Goal: Task Accomplishment & Management: Complete application form

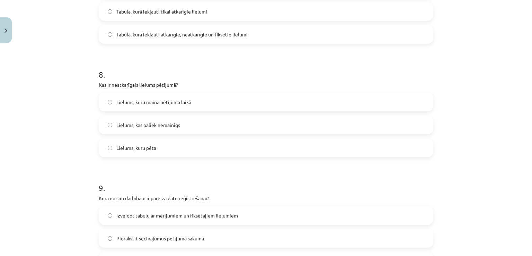
scroll to position [838, 0]
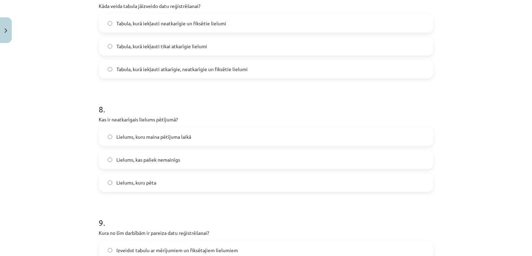
click at [176, 136] on span "Lielums, kuru maina pētījuma laikā" at bounding box center [153, 136] width 75 height 7
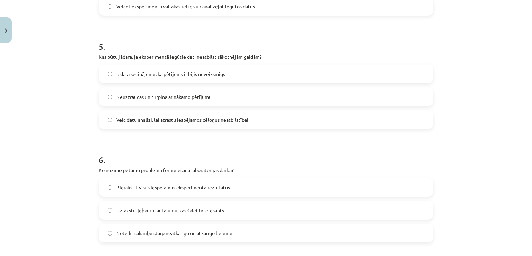
scroll to position [631, 0]
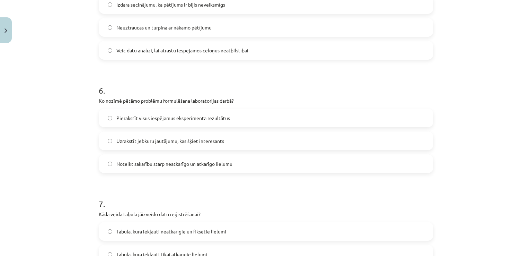
click at [212, 120] on span "Pierakstīt visus iespējamus eksperimenta rezultātus" at bounding box center [173, 117] width 114 height 7
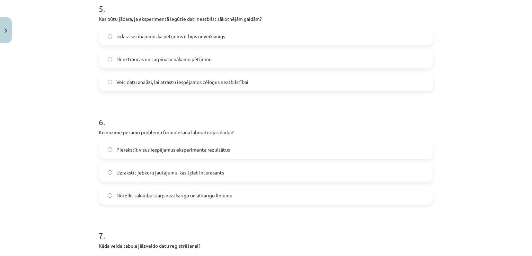
scroll to position [561, 0]
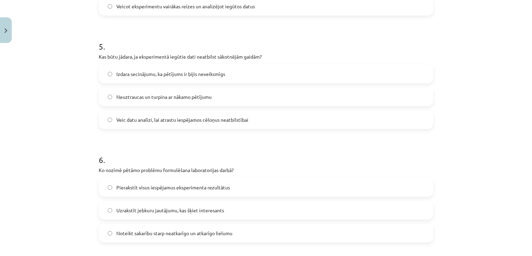
click at [175, 120] on span "Veic datu analīzi, lai atrastu iespējamos cēloņus neatbilstībai" at bounding box center [182, 119] width 132 height 7
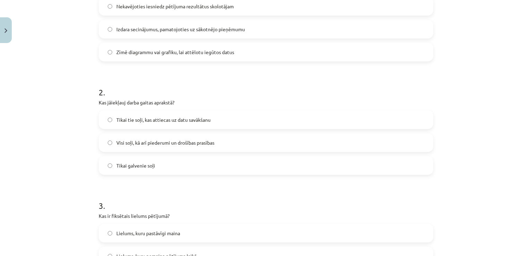
scroll to position [146, 0]
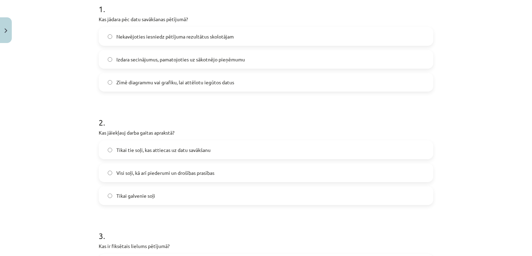
click at [204, 36] on span "Nekavējoties iesniedz pētījuma rezultātus skolotājam" at bounding box center [174, 36] width 117 height 7
click at [193, 64] on label "Izdara secinājumus, pamatojoties uz sākotnējo pieņēmumu" at bounding box center [265, 59] width 333 height 17
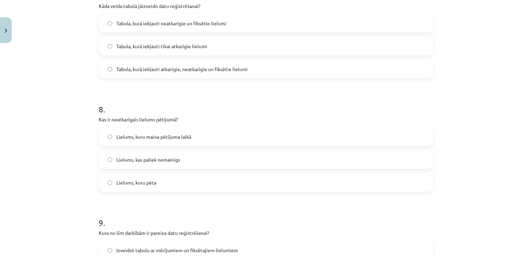
scroll to position [804, 0]
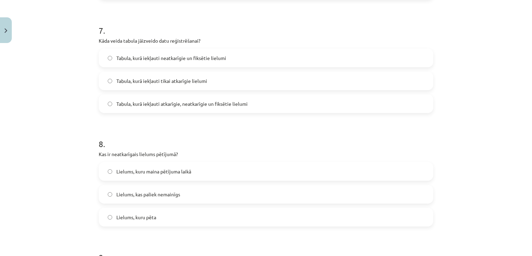
click at [131, 62] on label "Tabula, kurā iekļauti neatkarīgie un fiksētie lielumi" at bounding box center [265, 57] width 333 height 17
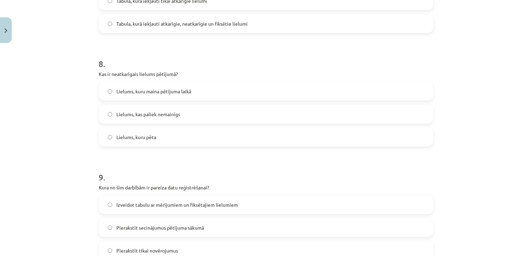
scroll to position [977, 0]
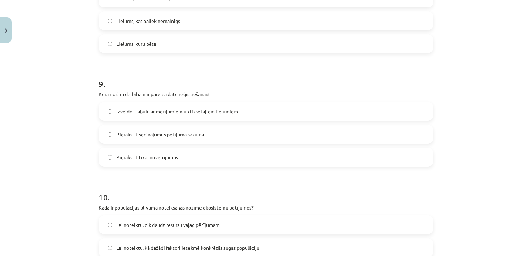
click at [156, 158] on span "Pierakstīt tikai novērojumus" at bounding box center [147, 156] width 62 height 7
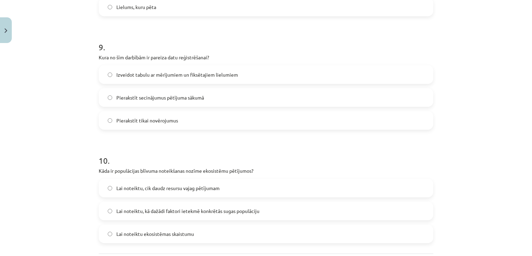
scroll to position [1046, 0]
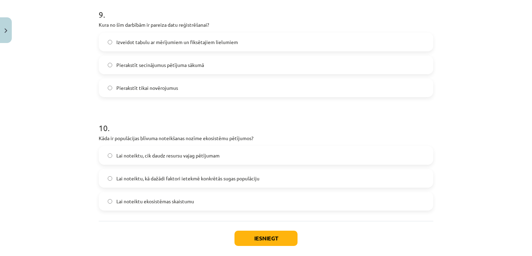
click at [155, 155] on span "Lai noteiktu, cik daudz resursu vajag pētījumam" at bounding box center [167, 155] width 103 height 7
click at [267, 234] on button "Iesniegt" at bounding box center [265, 237] width 63 height 15
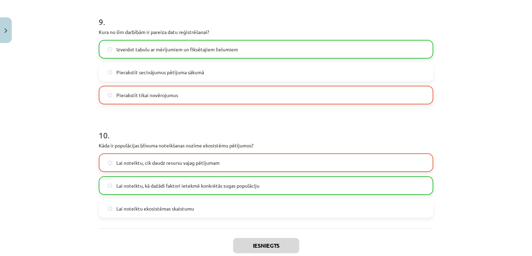
scroll to position [1103, 0]
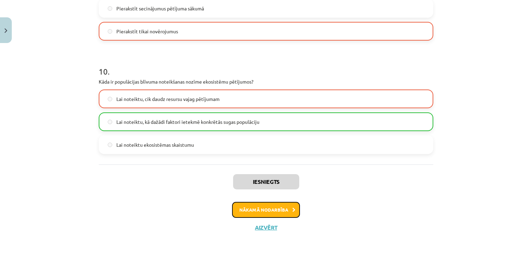
click at [282, 215] on button "Nākamā nodarbība" at bounding box center [266, 210] width 68 height 16
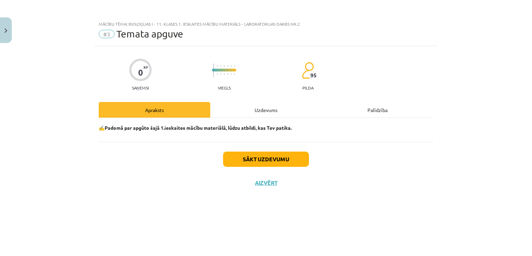
scroll to position [0, 0]
click at [281, 159] on button "Sākt uzdevumu" at bounding box center [266, 158] width 86 height 15
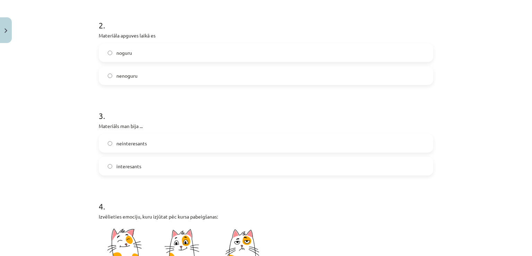
scroll to position [277, 0]
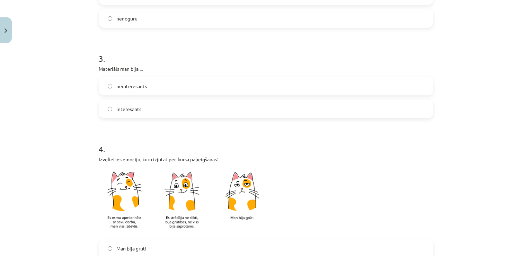
click at [151, 86] on label "neinteresants" at bounding box center [265, 85] width 333 height 17
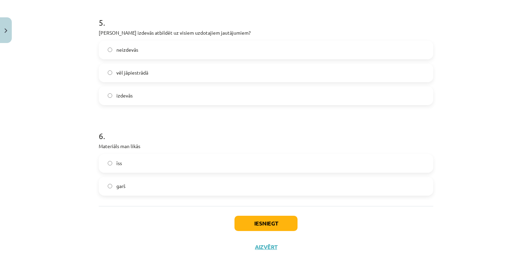
scroll to position [608, 0]
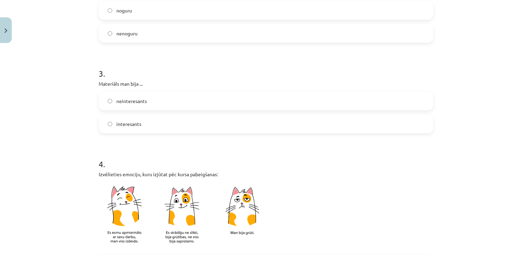
click at [135, 119] on label "interesants" at bounding box center [265, 123] width 333 height 17
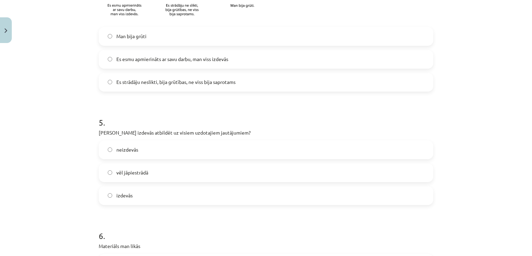
scroll to position [574, 0]
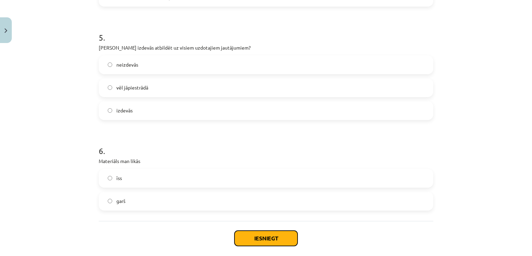
click at [277, 240] on button "Iesniegt" at bounding box center [265, 237] width 63 height 15
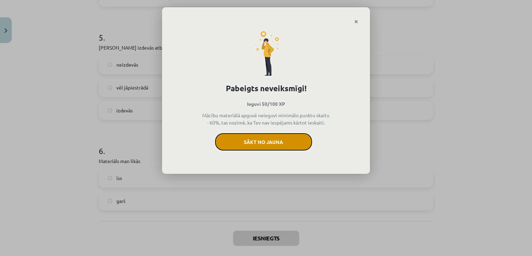
click at [290, 144] on button "Sākt no jauna" at bounding box center [263, 141] width 97 height 17
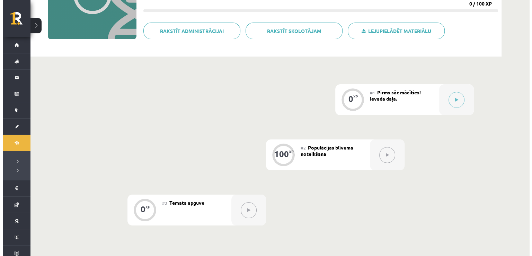
scroll to position [104, 0]
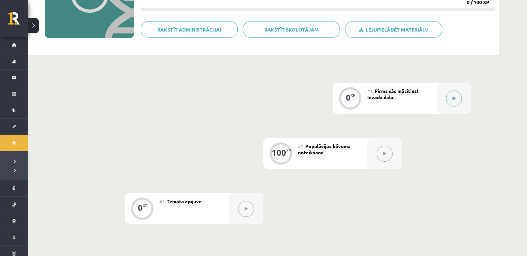
click at [453, 95] on button at bounding box center [454, 98] width 16 height 16
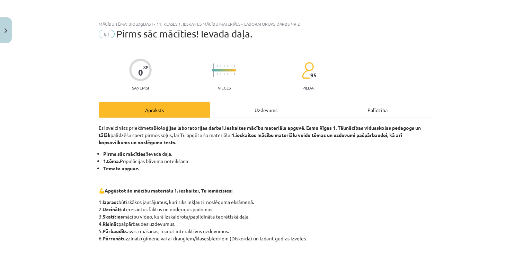
click at [259, 106] on div "Uzdevums" at bounding box center [266, 110] width 112 height 16
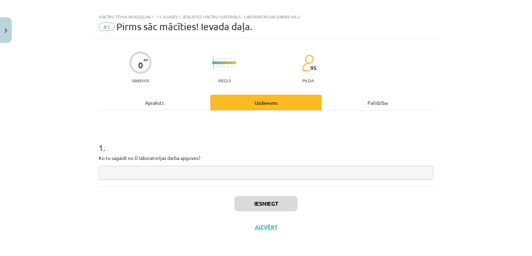
click at [244, 168] on input "text" at bounding box center [266, 173] width 335 height 14
type input "******"
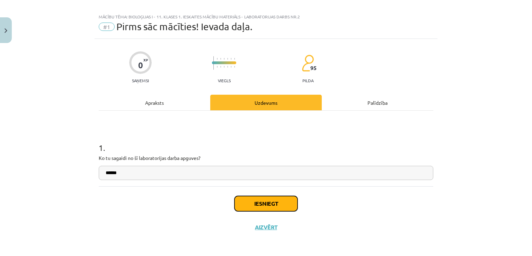
click at [267, 206] on button "Iesniegt" at bounding box center [265, 203] width 63 height 15
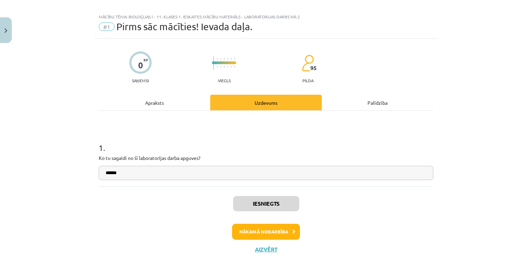
click at [283, 222] on div "Iesniegts Nākamā nodarbība Aizvērt" at bounding box center [266, 221] width 335 height 71
click at [255, 232] on button "Nākamā nodarbība" at bounding box center [266, 231] width 68 height 16
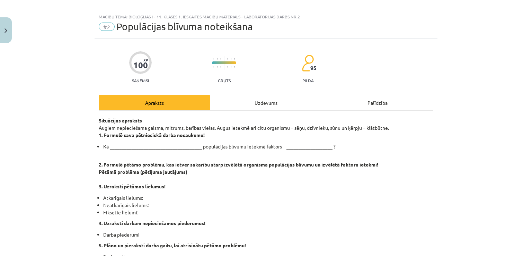
scroll to position [17, 0]
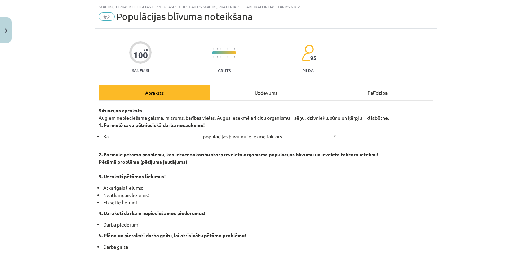
click at [251, 88] on div "Uzdevums" at bounding box center [266, 92] width 112 height 16
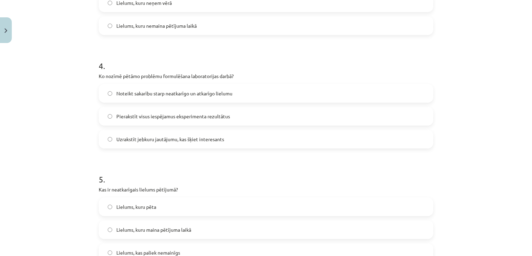
scroll to position [433, 0]
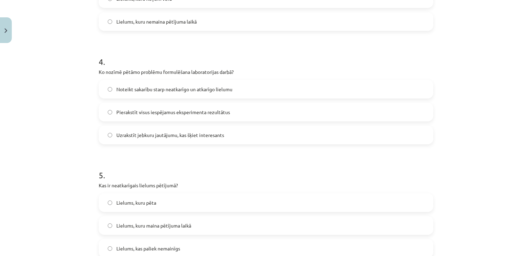
click at [199, 222] on label "Lielums, kuru maina pētījuma laikā" at bounding box center [265, 224] width 333 height 17
click at [274, 85] on label "Noteikt sakarību starp neatkarīgo un atkarīgo lielumu" at bounding box center [265, 88] width 333 height 17
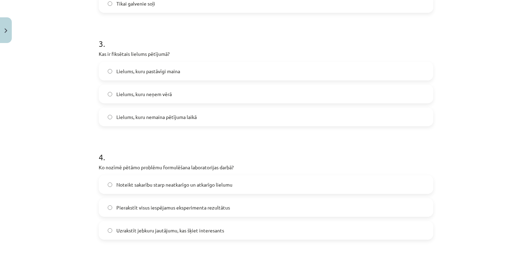
scroll to position [329, 0]
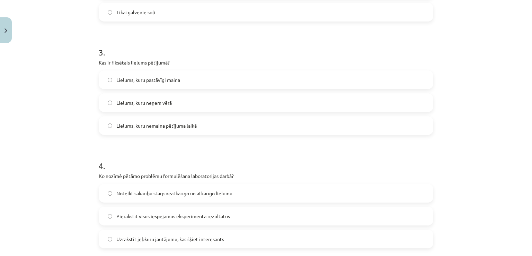
click at [179, 125] on span "Lielums, kuru nemaina pētījuma laikā" at bounding box center [156, 125] width 80 height 7
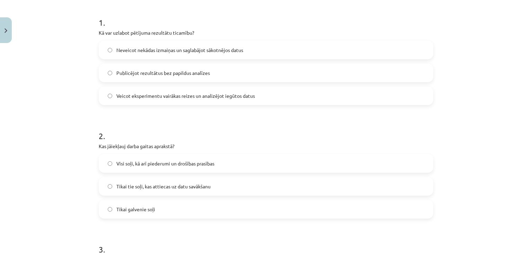
scroll to position [121, 0]
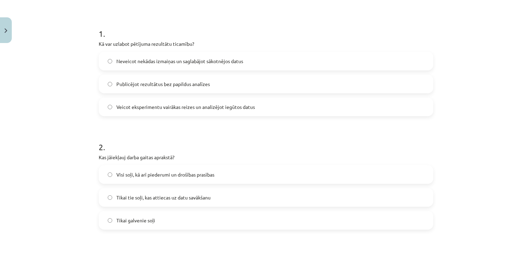
click at [150, 114] on label "Veicot eksperimentu vairākas reizes un analizējot iegūtos datus" at bounding box center [265, 106] width 333 height 17
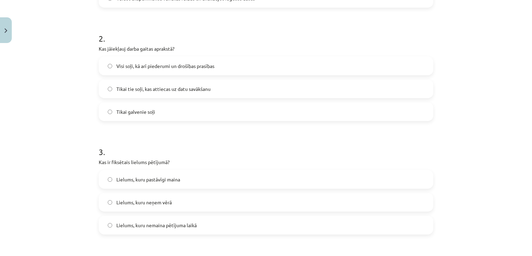
scroll to position [208, 0]
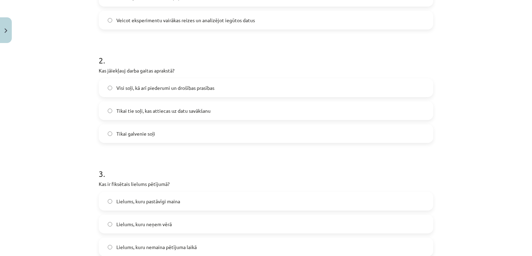
click at [152, 82] on label "Visi soļi, kā arī piederumi un drošības prasības" at bounding box center [265, 87] width 333 height 17
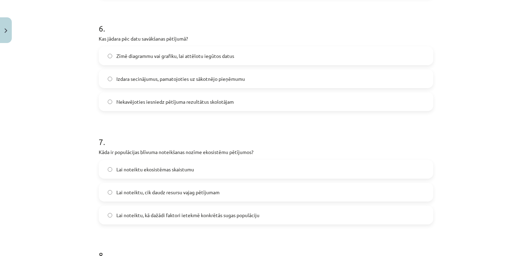
scroll to position [693, 0]
click at [160, 55] on span "Zīmē diagrammu vai grafiku, lai attēlotu iegūtos datus" at bounding box center [175, 55] width 118 height 7
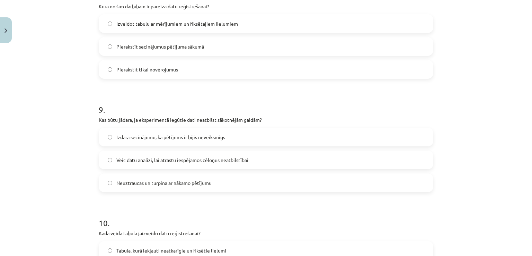
scroll to position [942, 0]
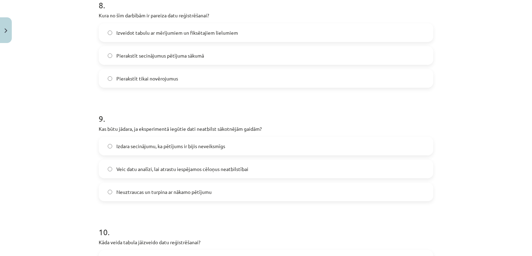
click at [148, 35] on span "Izveidot tabulu ar mērījumiem un fiksētajiem lielumiem" at bounding box center [177, 32] width 122 height 7
click at [209, 151] on label "Izdara secinājumu, ka pētījums ir bijis neveiksmīgs" at bounding box center [265, 145] width 333 height 17
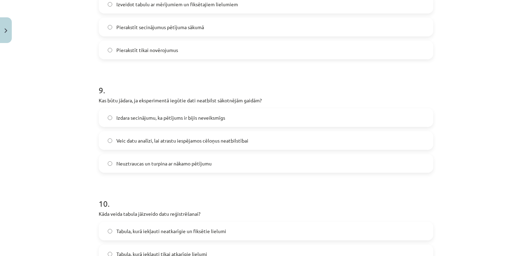
scroll to position [1011, 0]
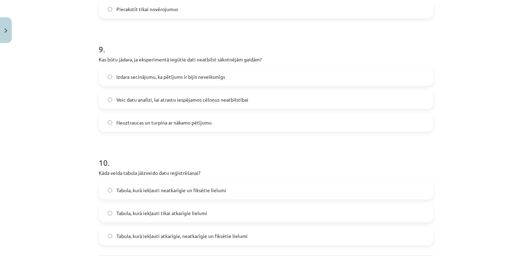
click at [126, 216] on label "Tabula, kurā iekļauti tikai atkarīgie lielumi" at bounding box center [265, 212] width 333 height 17
click at [205, 190] on span "Tabula, kurā iekļauti neatkarīgie un fiksētie lielumi" at bounding box center [171, 189] width 110 height 7
click at [203, 233] on span "Tabula, kurā iekļauti atkarīgie, neatkarīgie un fiksētie lielumi" at bounding box center [181, 235] width 131 height 7
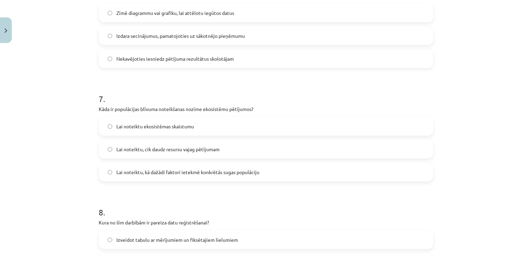
scroll to position [734, 0]
click at [147, 125] on span "Lai noteiktu ekosistēmas skaistumu" at bounding box center [155, 127] width 78 height 7
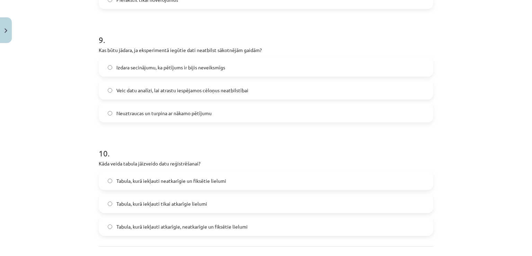
scroll to position [1081, 0]
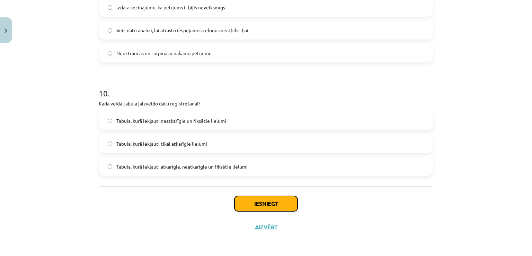
click at [251, 202] on button "Iesniegt" at bounding box center [265, 203] width 63 height 15
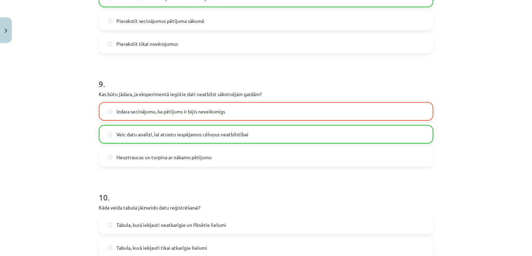
scroll to position [1103, 0]
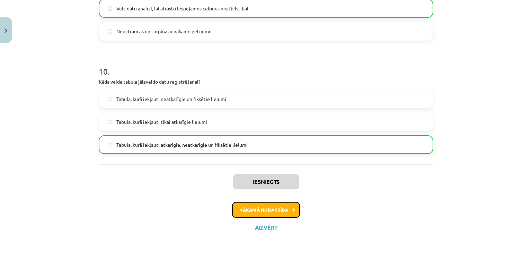
click at [252, 204] on button "Nākamā nodarbība" at bounding box center [266, 210] width 68 height 16
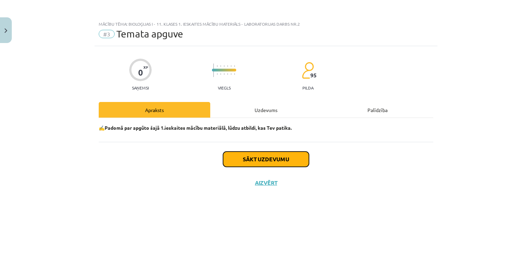
click at [264, 164] on button "Sākt uzdevumu" at bounding box center [266, 158] width 86 height 15
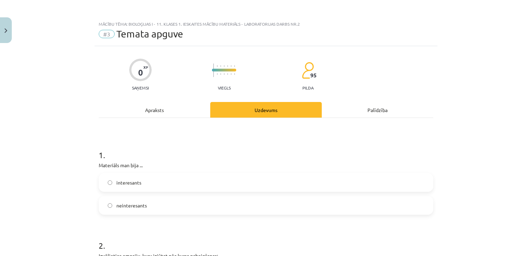
click at [165, 186] on label "interesants" at bounding box center [265, 181] width 333 height 17
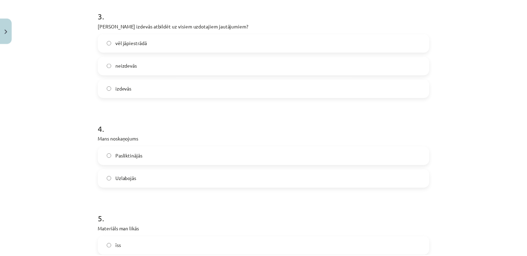
scroll to position [608, 0]
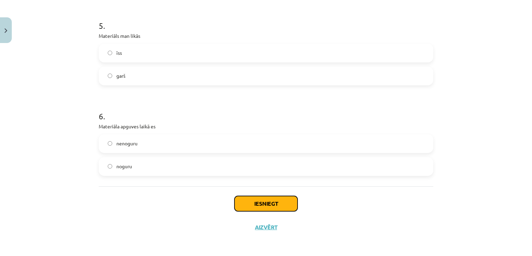
click at [270, 209] on button "Iesniegt" at bounding box center [265, 203] width 63 height 15
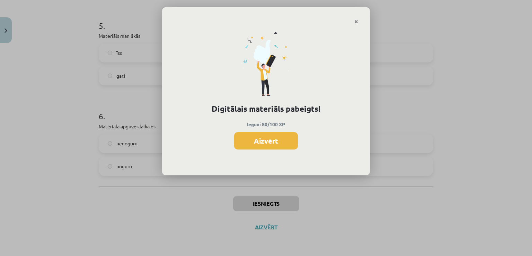
click at [273, 146] on button "Aizvērt" at bounding box center [266, 140] width 64 height 17
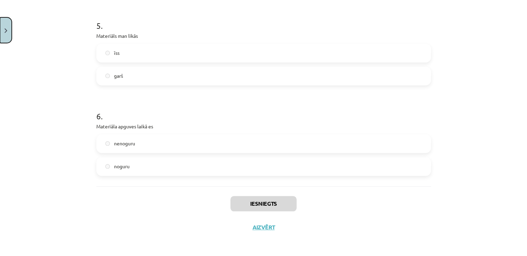
click at [0, 29] on button "Close" at bounding box center [6, 30] width 12 height 26
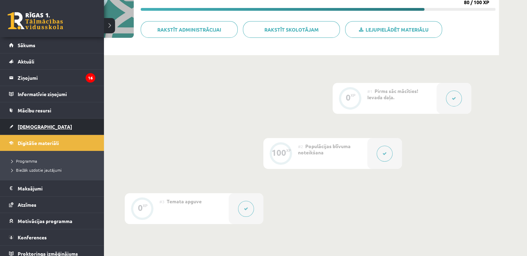
click at [30, 122] on link "[DEMOGRAPHIC_DATA]" at bounding box center [52, 126] width 86 height 16
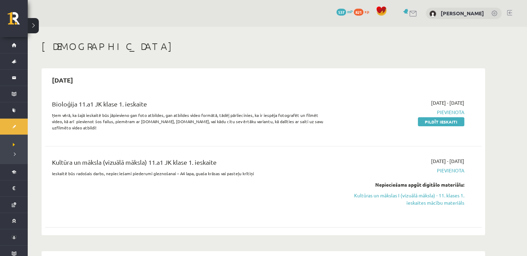
click at [432, 164] on span "2025-10-01 - 2025-10-15" at bounding box center [447, 160] width 33 height 7
click at [445, 119] on link "Pildīt ieskaiti" at bounding box center [441, 121] width 46 height 9
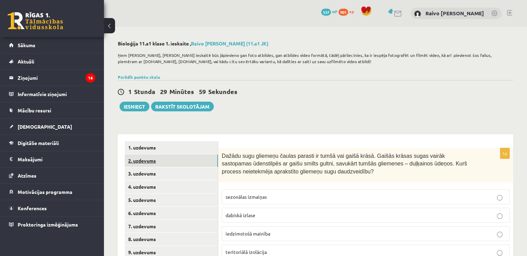
click at [180, 161] on link "2. uzdevums" at bounding box center [171, 160] width 93 height 13
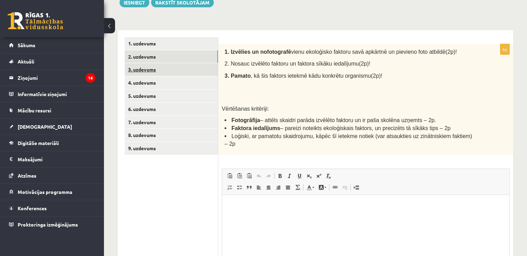
click at [166, 68] on link "3. uzdevums" at bounding box center [171, 69] width 93 height 13
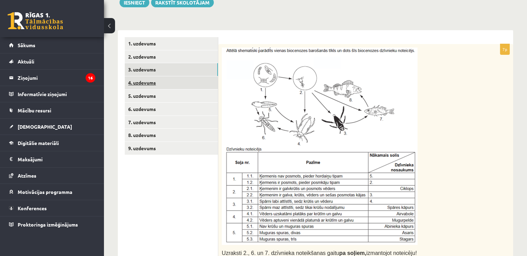
click at [162, 88] on link "4. uzdevums" at bounding box center [171, 82] width 93 height 13
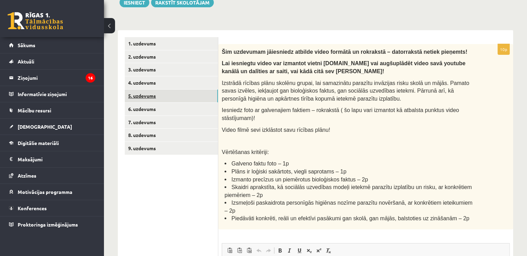
click at [148, 95] on link "5. uzdevums" at bounding box center [171, 95] width 93 height 13
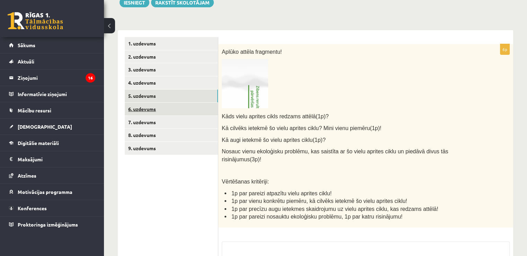
click at [157, 111] on link "6. uzdevums" at bounding box center [171, 108] width 93 height 13
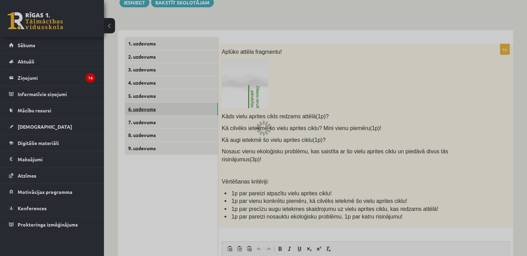
scroll to position [104, 0]
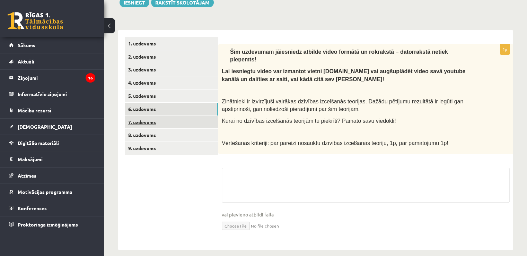
click at [157, 125] on link "7. uzdevums" at bounding box center [171, 122] width 93 height 13
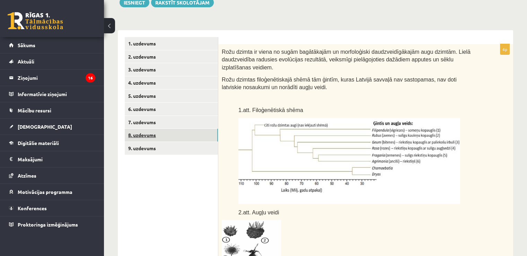
click at [158, 140] on link "8. uzdevums" at bounding box center [171, 134] width 93 height 13
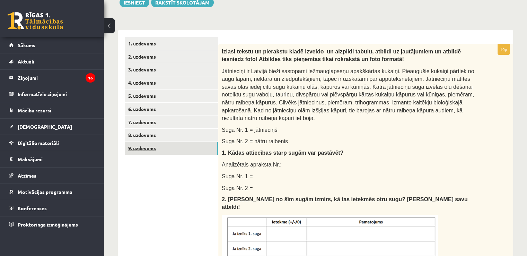
click at [159, 149] on link "9. uzdevums" at bounding box center [171, 148] width 93 height 13
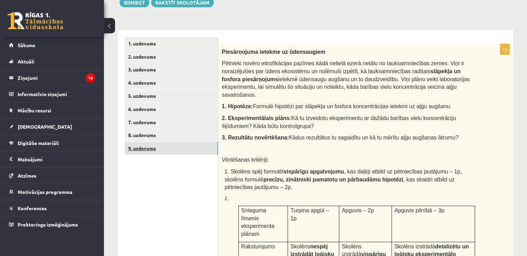
scroll to position [0, 0]
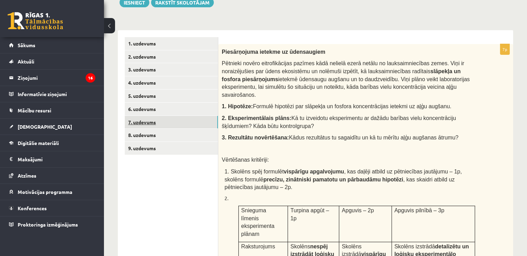
click at [180, 127] on link "7. uzdevums" at bounding box center [171, 122] width 93 height 13
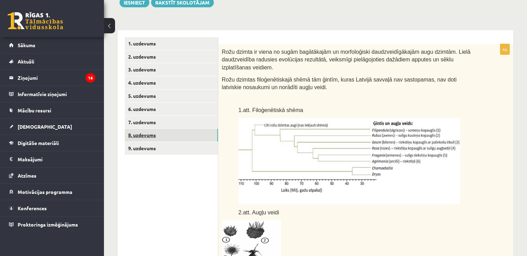
click at [170, 135] on link "8. uzdevums" at bounding box center [171, 134] width 93 height 13
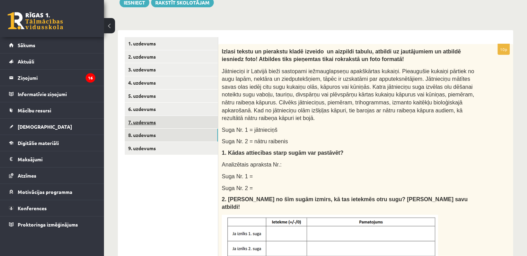
click at [170, 121] on link "7. uzdevums" at bounding box center [171, 122] width 93 height 13
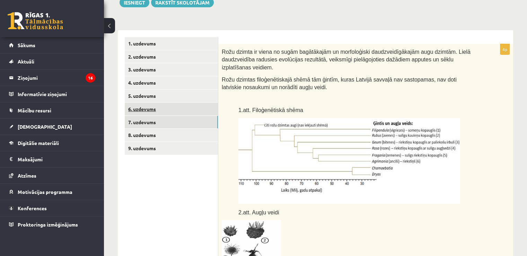
click at [169, 106] on link "6. uzdevums" at bounding box center [171, 108] width 93 height 13
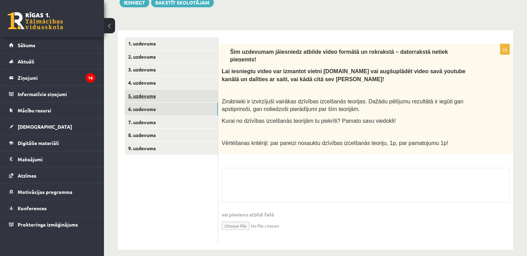
click at [167, 90] on link "5. uzdevums" at bounding box center [171, 95] width 93 height 13
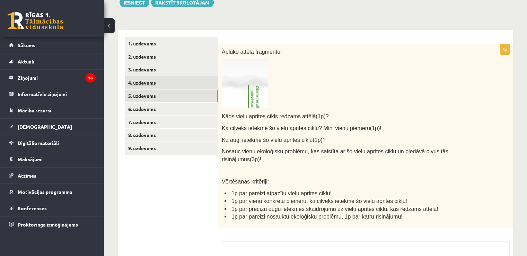
click at [167, 81] on link "4. uzdevums" at bounding box center [171, 82] width 93 height 13
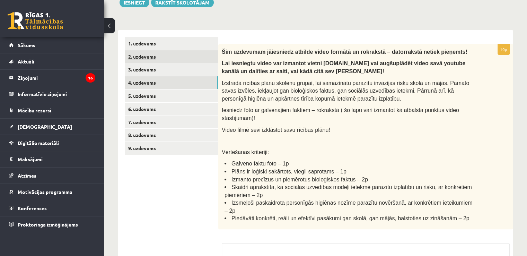
click at [167, 59] on link "2. uzdevums" at bounding box center [171, 56] width 93 height 13
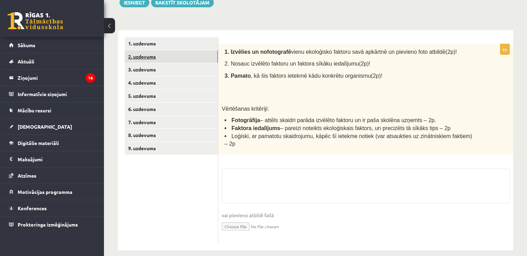
click at [164, 62] on link "2. uzdevums" at bounding box center [171, 56] width 93 height 13
click at [157, 70] on link "3. uzdevums" at bounding box center [171, 69] width 93 height 13
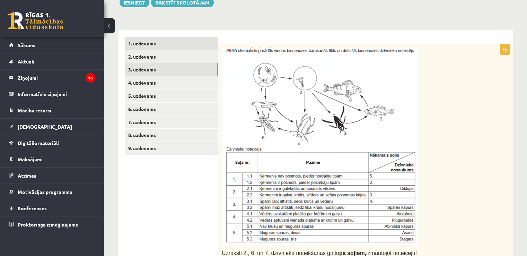
click at [169, 39] on link "1. uzdevums" at bounding box center [171, 43] width 93 height 13
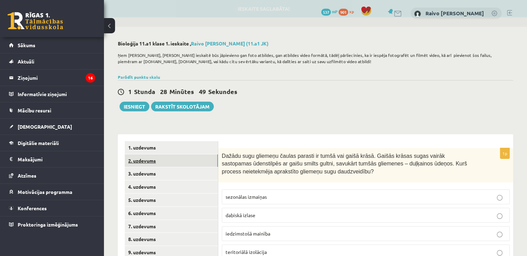
click at [176, 161] on link "2. uzdevums" at bounding box center [171, 160] width 93 height 13
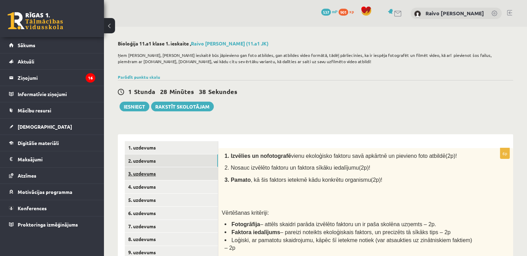
click at [171, 178] on link "3. uzdevums" at bounding box center [171, 173] width 93 height 13
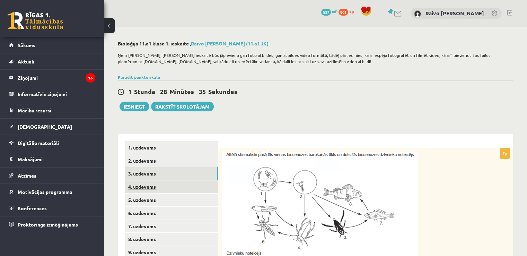
click at [166, 190] on link "4. uzdevums" at bounding box center [171, 186] width 93 height 13
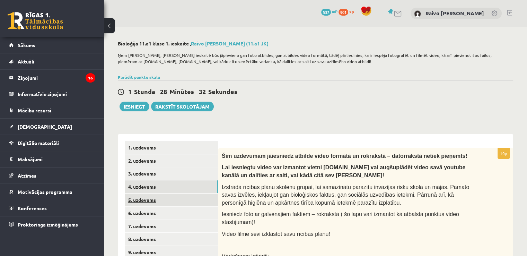
click at [164, 198] on link "5. uzdevums" at bounding box center [171, 199] width 93 height 13
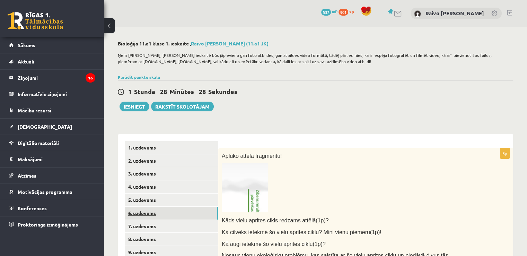
click at [162, 215] on link "6. uzdevums" at bounding box center [171, 212] width 93 height 13
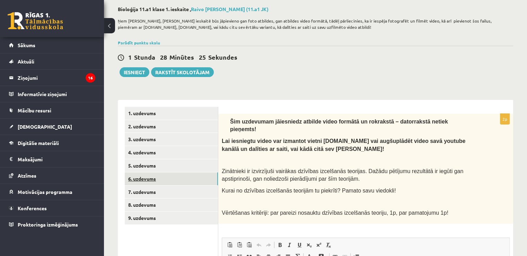
scroll to position [35, 0]
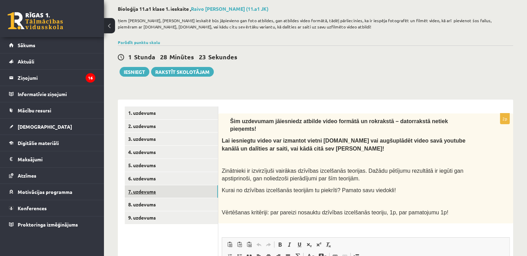
click at [152, 188] on link "7. uzdevums" at bounding box center [171, 191] width 93 height 13
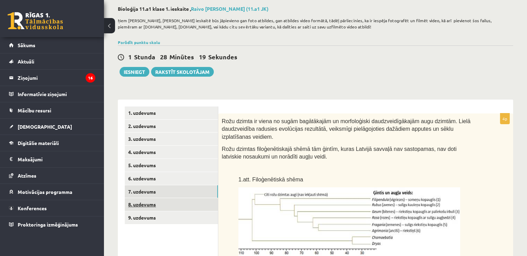
click at [148, 205] on link "8. uzdevums" at bounding box center [171, 204] width 93 height 13
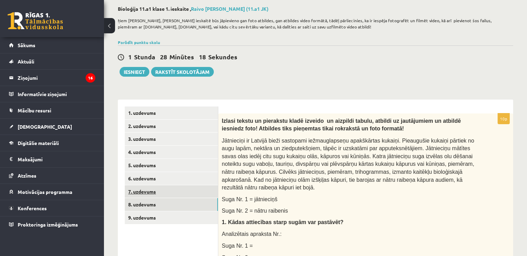
click at [182, 188] on link "7. uzdevums" at bounding box center [171, 191] width 93 height 13
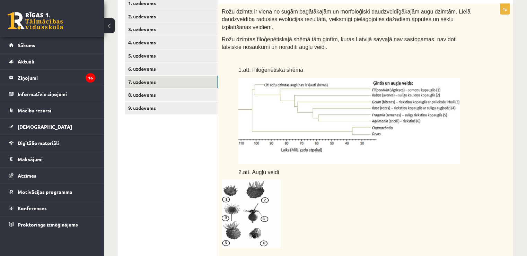
scroll to position [69, 0]
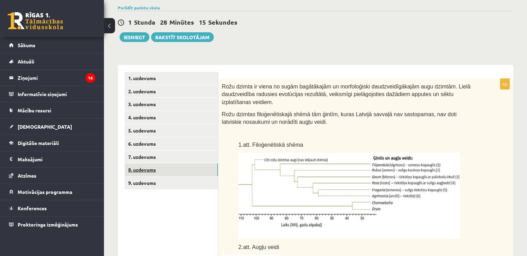
click at [134, 170] on link "8. uzdevums" at bounding box center [171, 169] width 93 height 13
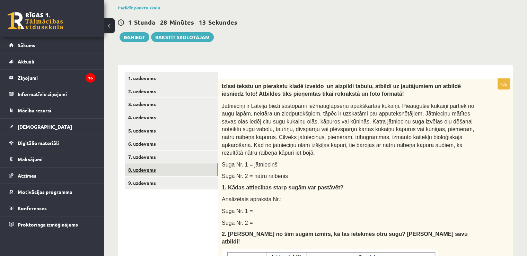
scroll to position [0, 0]
click at [182, 185] on link "9. uzdevums" at bounding box center [171, 182] width 93 height 13
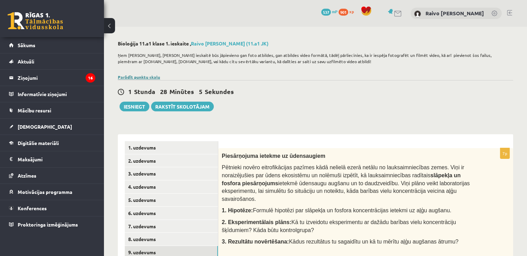
click at [135, 75] on link "Parādīt punktu skalu" at bounding box center [139, 77] width 42 height 6
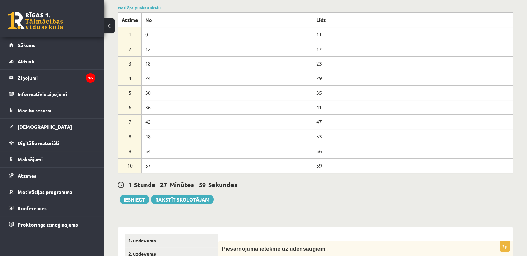
scroll to position [104, 0]
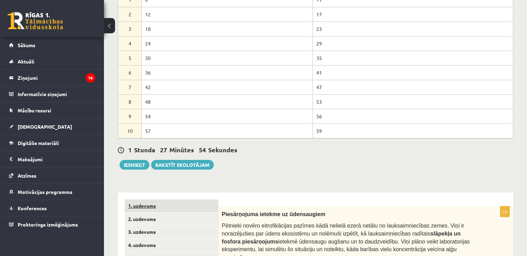
click at [176, 208] on link "1. uzdevums" at bounding box center [171, 205] width 93 height 13
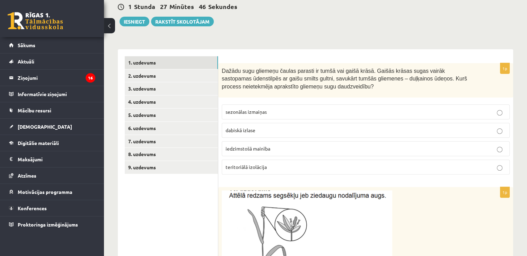
scroll to position [242, 0]
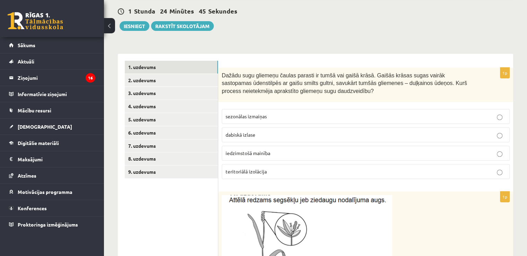
click at [307, 113] on p "sezonālas izmaiņas" at bounding box center [365, 116] width 280 height 7
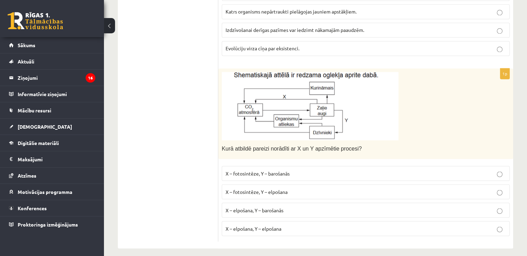
scroll to position [1040, 0]
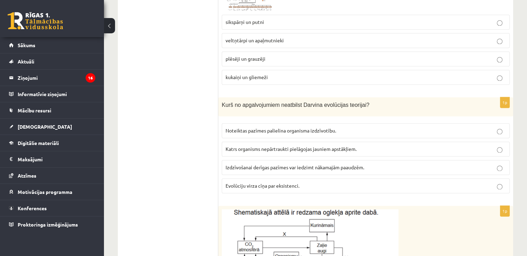
click at [282, 145] on span "Katrs organisms nepārtraukti pielāgojas jauniem apstākļiem." at bounding box center [290, 148] width 131 height 6
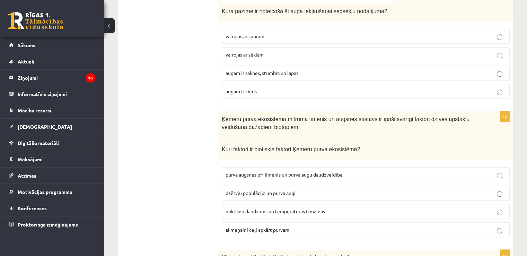
scroll to position [589, 0]
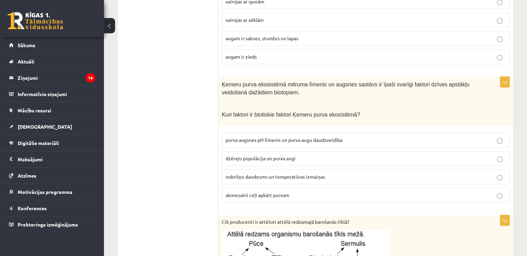
click at [255, 158] on p "dzērvju populācija un purva augi" at bounding box center [365, 157] width 280 height 7
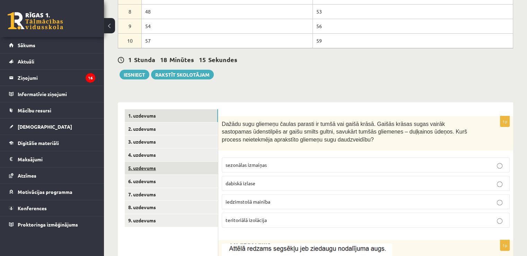
scroll to position [208, 0]
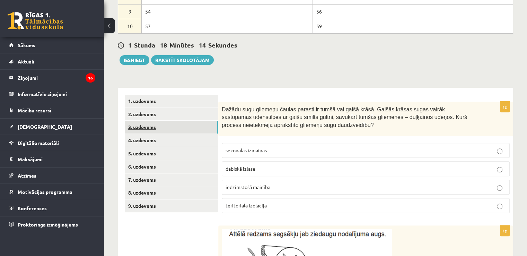
click at [158, 122] on link "3. uzdevums" at bounding box center [171, 127] width 93 height 13
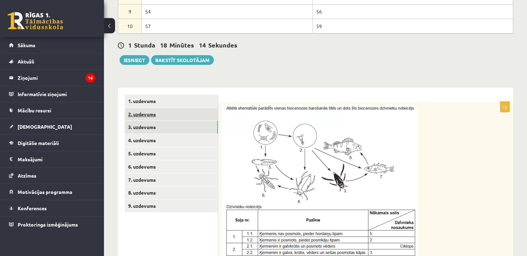
click at [162, 115] on link "2. uzdevums" at bounding box center [171, 114] width 93 height 13
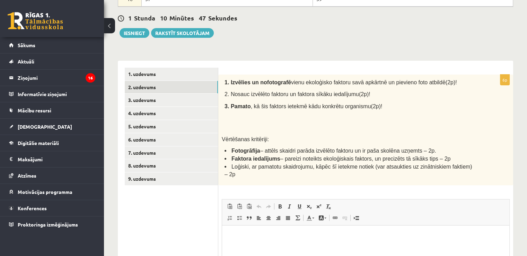
scroll to position [278, 0]
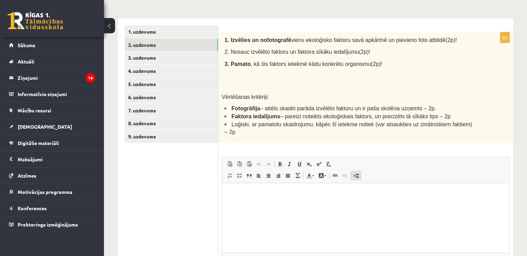
click at [353, 172] on span at bounding box center [356, 175] width 6 height 6
click at [370, 159] on span "Ielīmēt Klaviatūras saīsne vadīšanas taustiņš+V Ievietot kā vienkāršu tekstu Kl…" at bounding box center [366, 164] width 282 height 11
click at [357, 171] on link "Ievietot lapas pārtraukumu drukai" at bounding box center [356, 175] width 10 height 9
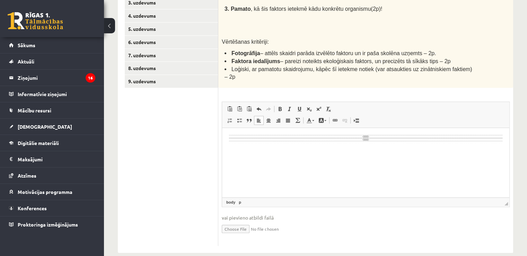
scroll to position [334, 0]
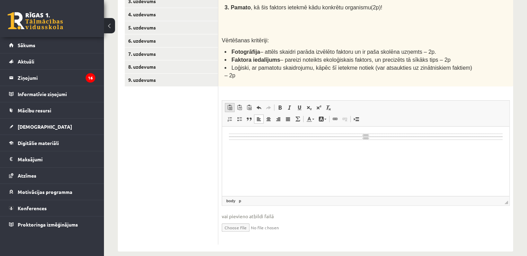
click at [232, 105] on span at bounding box center [230, 108] width 6 height 6
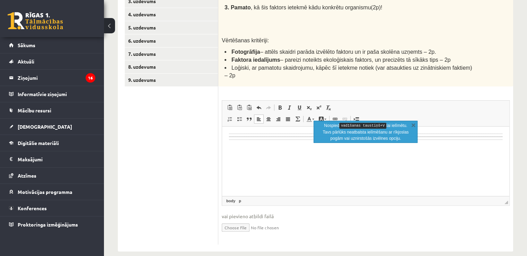
click at [211, 124] on ul "1. uzdevums 2. uzdevums 3. uzdevums 4. uzdevums 5. uzdevums 6. uzdevums 7. uzde…" at bounding box center [171, 106] width 93 height 275
click at [199, 124] on ul "1. uzdevums 2. uzdevums 3. uzdevums 4. uzdevums 5. uzdevums 6. uzdevums 7. uzde…" at bounding box center [171, 106] width 93 height 275
click at [308, 83] on div "**********" at bounding box center [365, 110] width 295 height 268
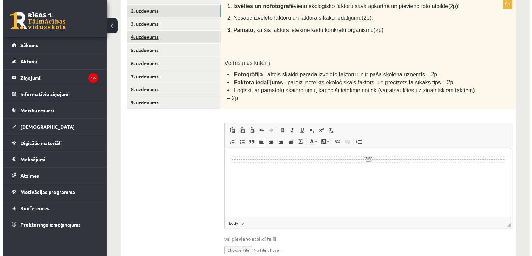
scroll to position [277, 0]
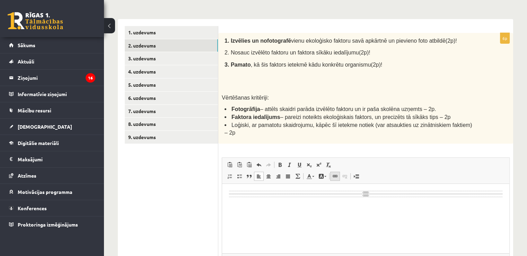
click at [332, 173] on span at bounding box center [335, 176] width 6 height 6
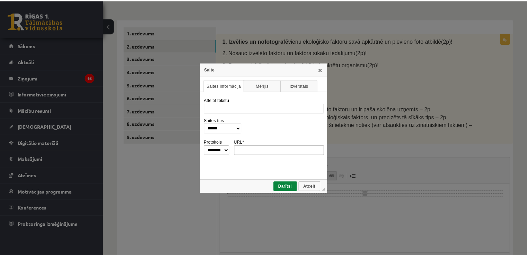
scroll to position [0, 0]
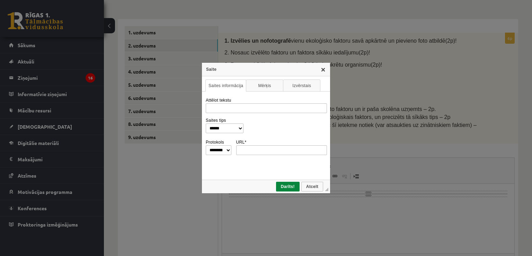
click at [323, 68] on link "X" at bounding box center [323, 69] width 6 height 6
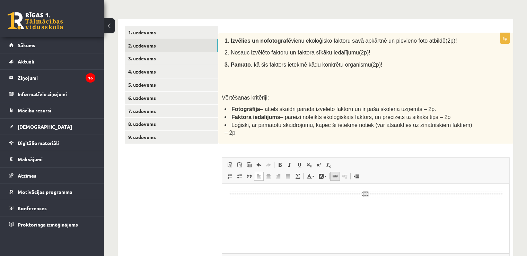
click at [337, 171] on link "Saite Klaviatūras saīsne vadīšanas taustiņš+K" at bounding box center [335, 175] width 10 height 9
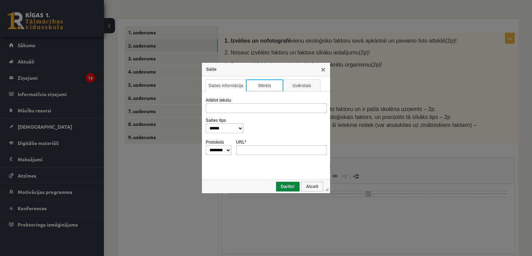
click at [273, 87] on link "Mērķis" at bounding box center [264, 85] width 37 height 12
click at [293, 83] on link "Izvērstais" at bounding box center [301, 85] width 37 height 12
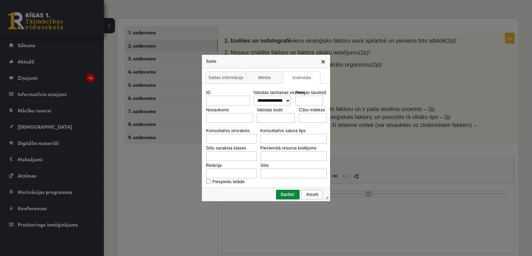
click at [326, 62] on link "X" at bounding box center [323, 62] width 6 height 6
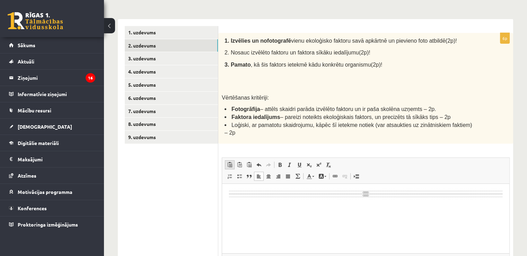
click at [232, 162] on span at bounding box center [230, 165] width 6 height 6
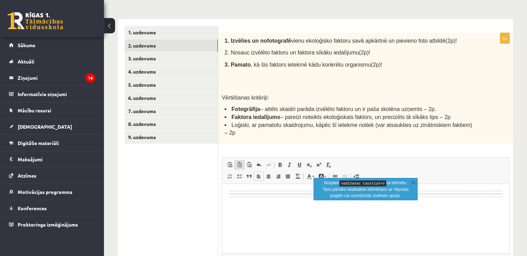
click at [242, 160] on link "Ievietot kā vienkāršu tekstu Klaviatūras saīsne vadīšanas taustiņš+pārslēgšanas…" at bounding box center [239, 164] width 10 height 9
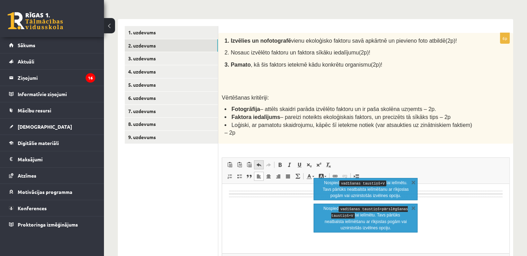
click at [255, 160] on link "Atcelt Klaviatūras saīsne vadīšanas taustiņš+Z" at bounding box center [259, 164] width 10 height 9
click at [246, 162] on span at bounding box center [249, 165] width 6 height 6
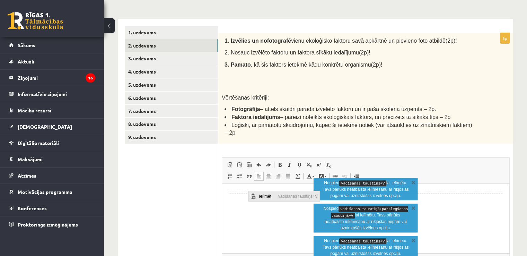
click at [259, 195] on span "Ielīmēt" at bounding box center [266, 196] width 19 height 10
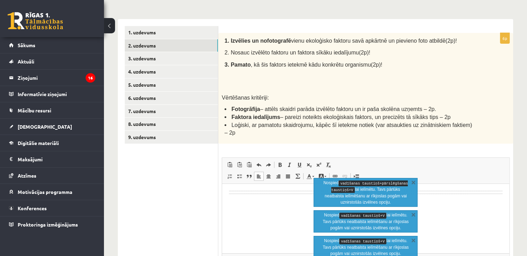
drag, startPoint x: 258, startPoint y: 192, endPoint x: 479, endPoint y: 366, distance: 282.1
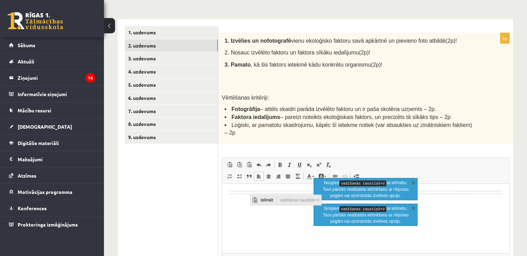
click at [268, 198] on span "Ielīmēt" at bounding box center [267, 200] width 19 height 10
drag, startPoint x: 267, startPoint y: 206, endPoint x: 243, endPoint y: 204, distance: 23.6
click at [243, 204] on p "Bagātinātā teksta redaktors, wiswyg-editor-user-answer-47433839942300" at bounding box center [365, 201] width 273 height 7
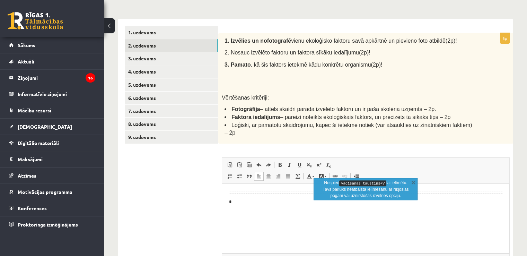
click at [243, 203] on p "*" at bounding box center [366, 201] width 274 height 7
click at [238, 199] on p "*" at bounding box center [366, 201] width 274 height 7
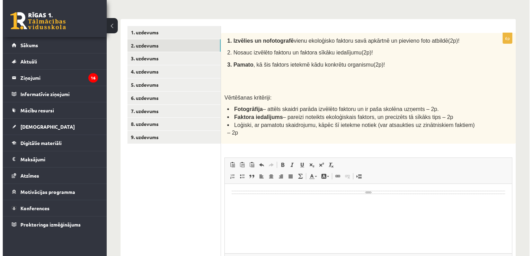
scroll to position [23, 1]
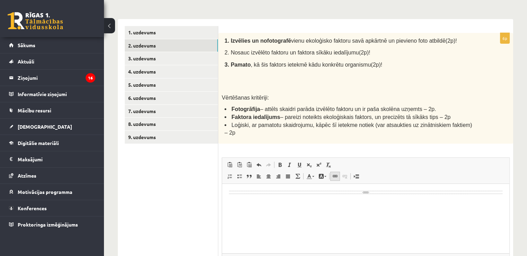
click at [332, 173] on span at bounding box center [335, 176] width 6 height 6
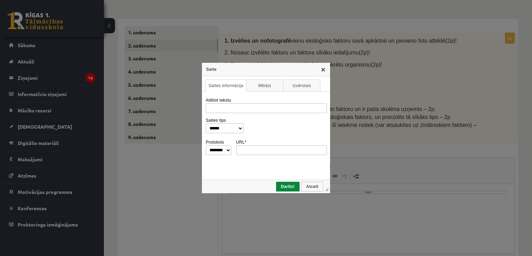
click at [323, 70] on link "X" at bounding box center [323, 69] width 6 height 6
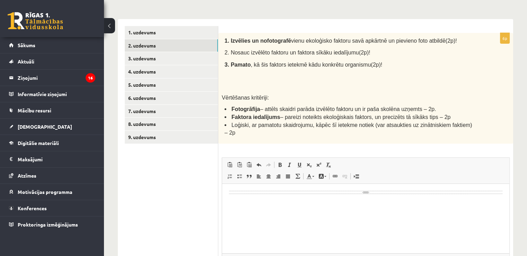
scroll to position [23, 1]
click at [231, 162] on span at bounding box center [230, 165] width 6 height 6
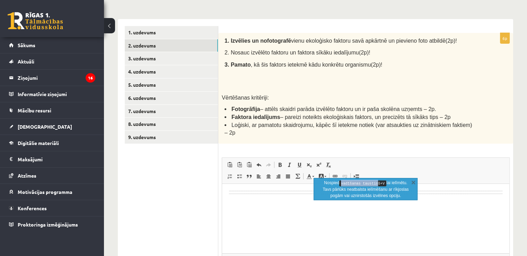
drag, startPoint x: 374, startPoint y: 182, endPoint x: 342, endPoint y: 184, distance: 32.2
click at [342, 184] on kbd "vadīšanas taustiņš+V" at bounding box center [362, 183] width 47 height 6
click at [373, 181] on kbd "vadīšanas taustiņš+V" at bounding box center [362, 183] width 47 height 6
drag, startPoint x: 378, startPoint y: 182, endPoint x: 334, endPoint y: 184, distance: 44.3
click at [334, 184] on p "Nospied vadīšanas taustiņš+V lai ielīmētu. Tavs pārlūks neatbalsta ielīmēšanu a…" at bounding box center [365, 188] width 87 height 19
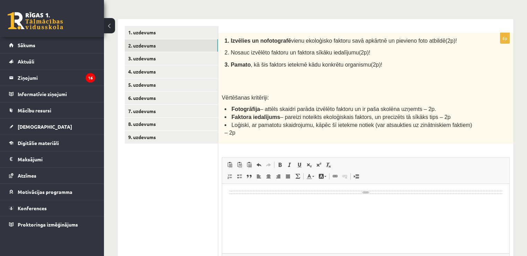
drag, startPoint x: 571, startPoint y: 369, endPoint x: 349, endPoint y: 194, distance: 282.4
click at [349, 194] on html at bounding box center [365, 191] width 287 height 17
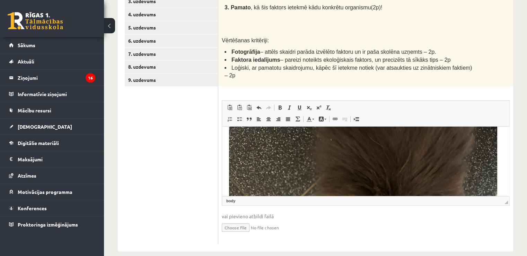
scroll to position [0, 0]
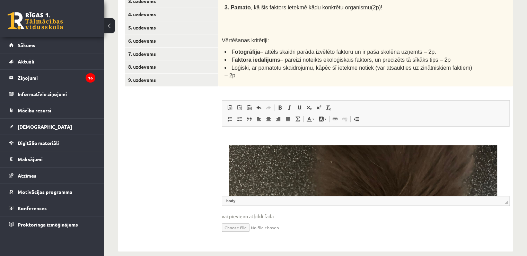
drag, startPoint x: 507, startPoint y: 164, endPoint x: 721, endPoint y: 239, distance: 226.3
drag, startPoint x: 245, startPoint y: 157, endPoint x: 239, endPoint y: 154, distance: 6.0
drag, startPoint x: 236, startPoint y: 154, endPoint x: 259, endPoint y: 159, distance: 24.0
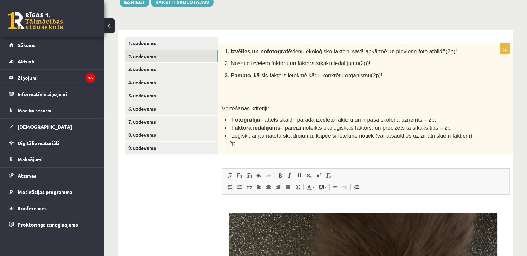
scroll to position [265, 0]
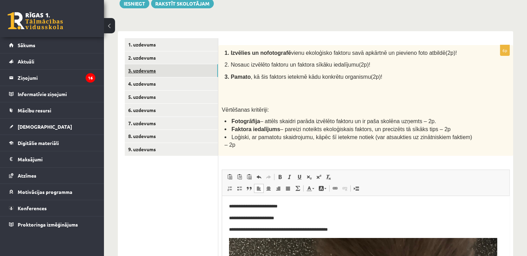
click at [168, 73] on link "3. uzdevums" at bounding box center [171, 70] width 93 height 13
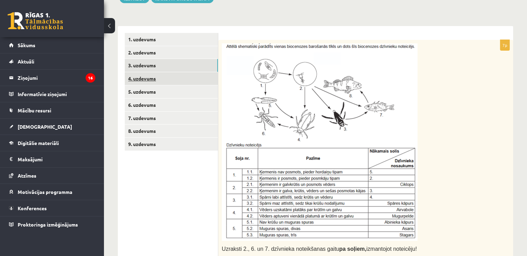
scroll to position [266, 0]
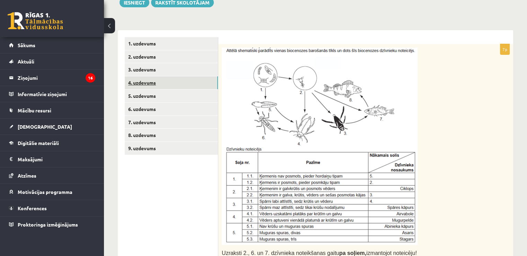
click at [171, 83] on link "4. uzdevums" at bounding box center [171, 82] width 93 height 13
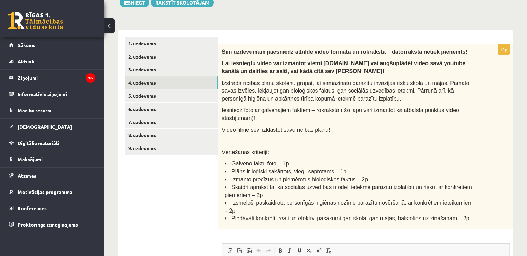
scroll to position [0, 0]
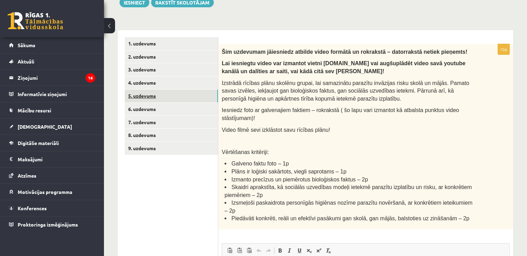
click at [181, 91] on link "5. uzdevums" at bounding box center [171, 95] width 93 height 13
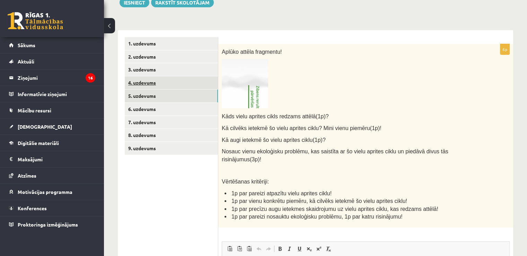
click at [181, 86] on link "4. uzdevums" at bounding box center [171, 82] width 93 height 13
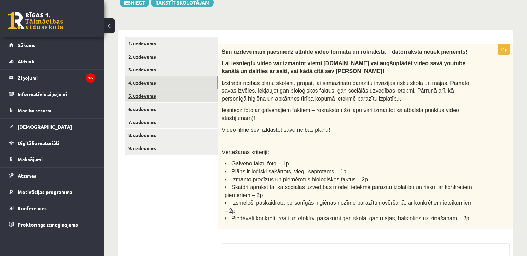
click at [177, 92] on link "5. uzdevums" at bounding box center [171, 95] width 93 height 13
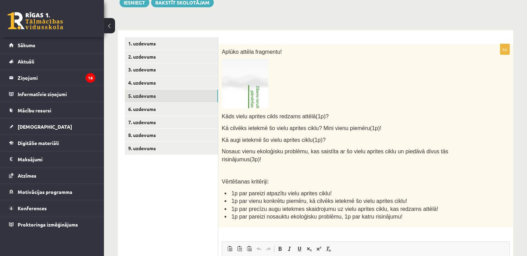
click at [253, 82] on img at bounding box center [245, 83] width 46 height 49
click at [248, 96] on img at bounding box center [245, 83] width 46 height 49
click at [249, 90] on img at bounding box center [245, 83] width 46 height 49
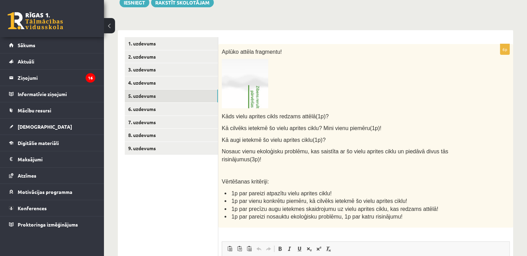
click at [260, 94] on img at bounding box center [245, 83] width 46 height 49
click at [144, 104] on link "6. uzdevums" at bounding box center [171, 108] width 93 height 13
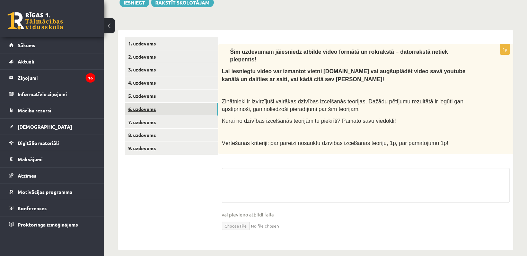
scroll to position [265, 0]
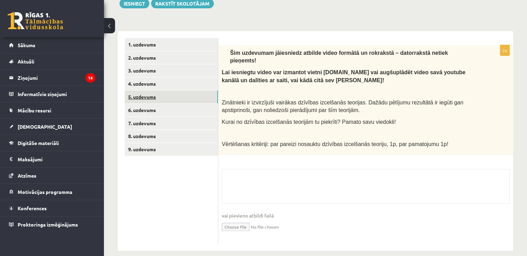
click at [155, 91] on link "5. uzdevums" at bounding box center [171, 96] width 93 height 13
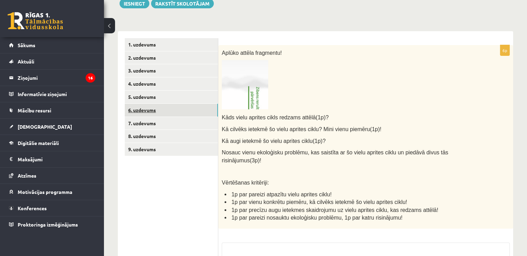
click at [152, 105] on link "6. uzdevums" at bounding box center [171, 110] width 93 height 13
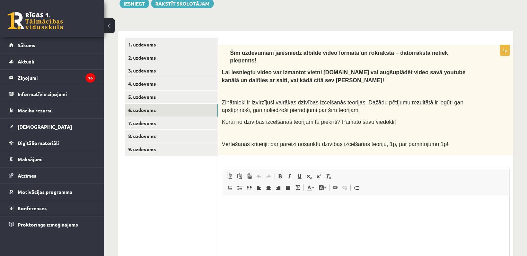
scroll to position [0, 0]
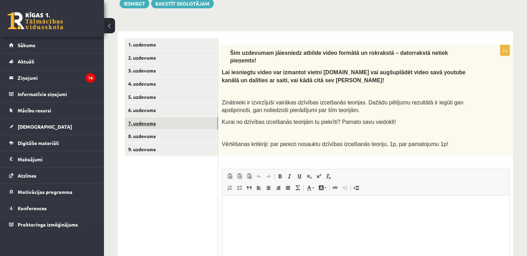
click at [204, 119] on link "7. uzdevums" at bounding box center [171, 123] width 93 height 13
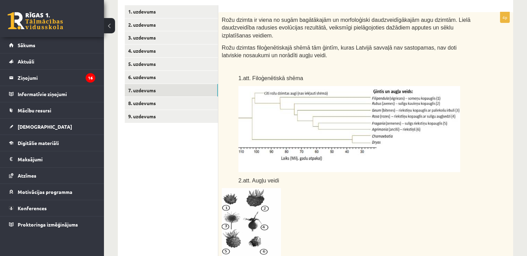
scroll to position [300, 0]
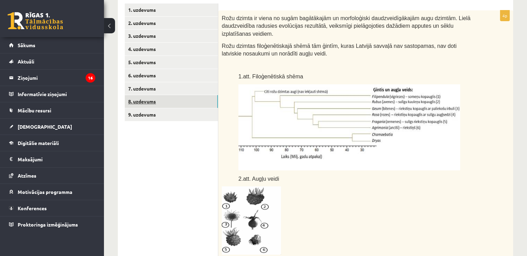
click at [147, 101] on link "8. uzdevums" at bounding box center [171, 101] width 93 height 13
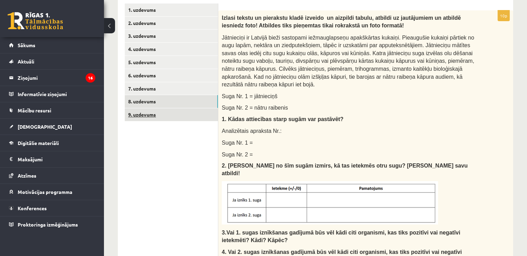
scroll to position [0, 0]
click at [160, 113] on link "9. uzdevums" at bounding box center [171, 114] width 93 height 13
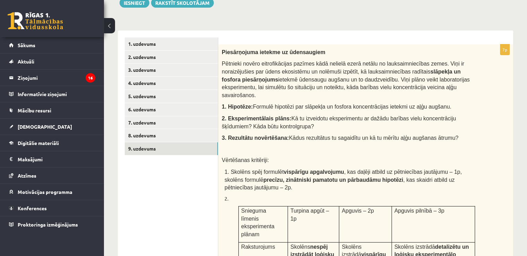
scroll to position [226, 0]
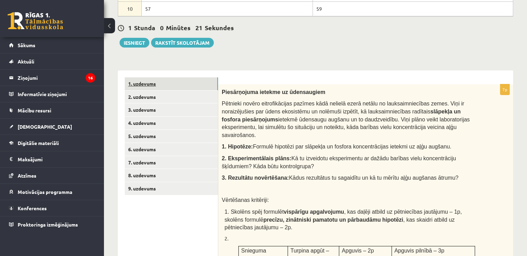
click at [176, 80] on link "1. uzdevums" at bounding box center [171, 83] width 93 height 13
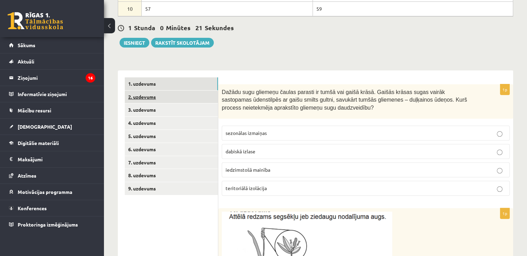
click at [168, 97] on link "2. uzdevums" at bounding box center [171, 96] width 93 height 13
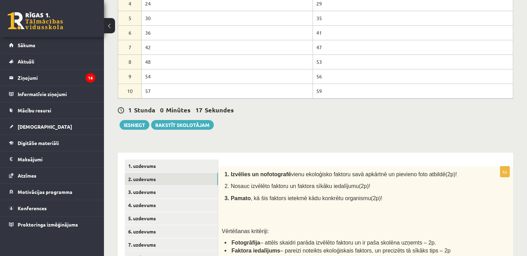
scroll to position [87, 0]
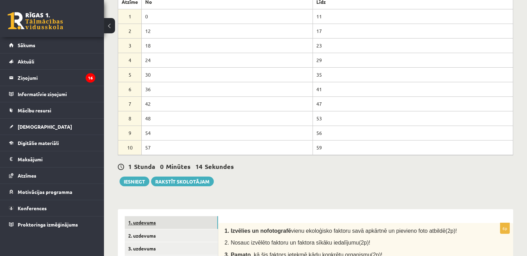
click at [176, 224] on link "1. uzdevums" at bounding box center [171, 222] width 93 height 13
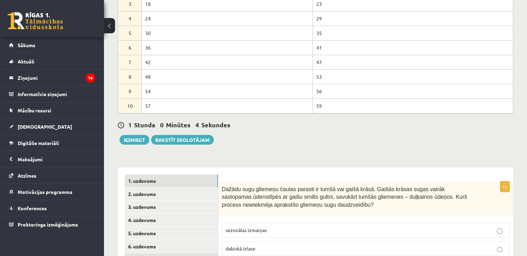
scroll to position [174, 0]
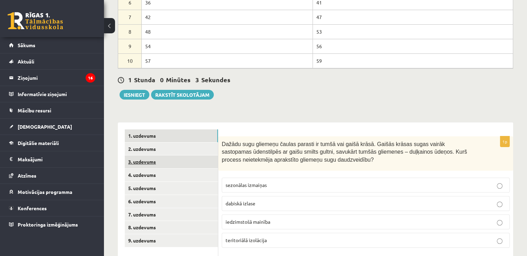
click at [170, 159] on link "3. uzdevums" at bounding box center [171, 161] width 93 height 13
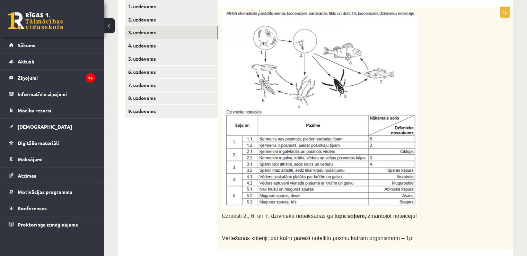
scroll to position [301, 0]
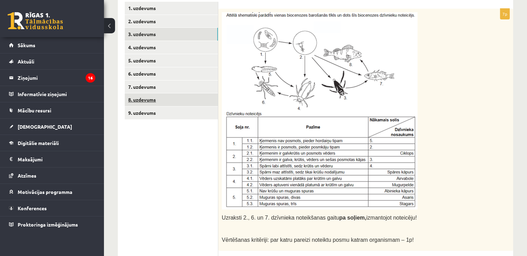
click at [178, 104] on link "8. uzdevums" at bounding box center [171, 99] width 93 height 13
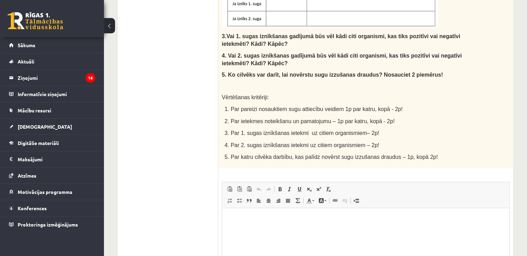
scroll to position [568, 0]
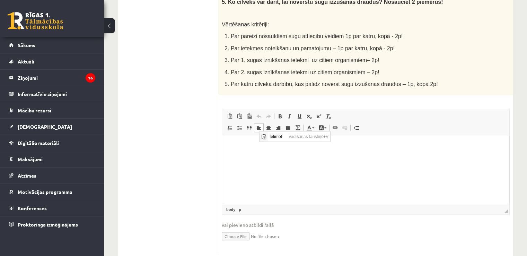
click at [245, 147] on p "Bagātinātā teksta redaktors, wiswyg-editor-user-answer-47433819622940" at bounding box center [365, 145] width 273 height 7
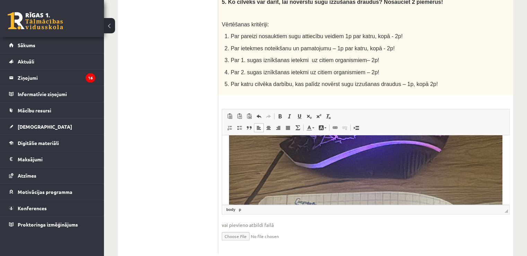
scroll to position [0, 0]
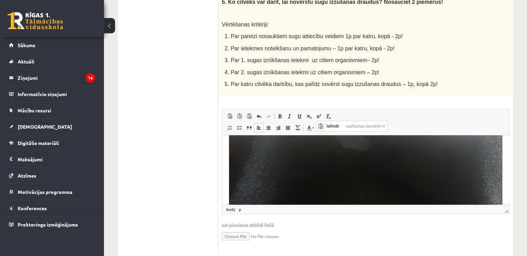
scroll to position [423, 0]
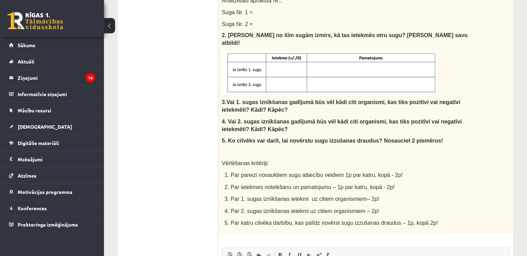
scroll to position [257, 0]
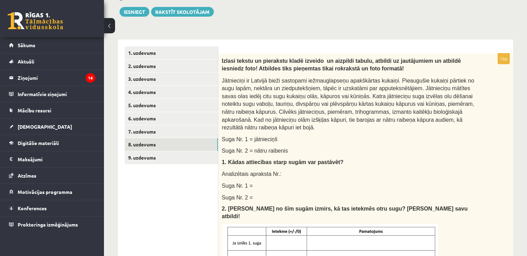
click at [164, 157] on link "9. uzdevums" at bounding box center [171, 157] width 93 height 13
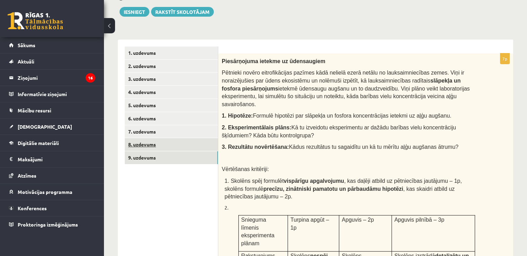
scroll to position [0, 0]
click at [163, 138] on link "8. uzdevums" at bounding box center [171, 144] width 93 height 13
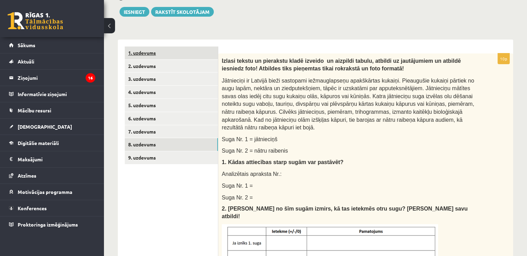
click at [177, 49] on link "1. uzdevums" at bounding box center [171, 52] width 93 height 13
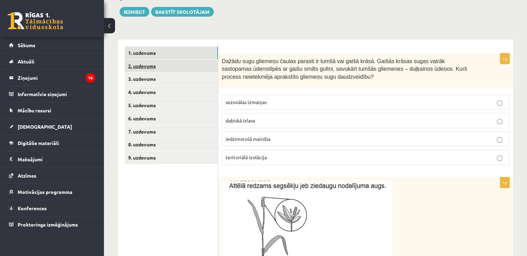
click at [174, 66] on link "2. uzdevums" at bounding box center [171, 66] width 93 height 13
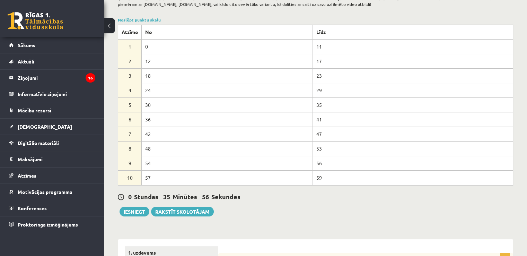
scroll to position [161, 0]
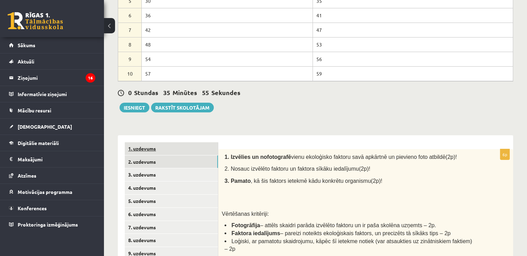
click at [158, 152] on link "1. uzdevums" at bounding box center [171, 148] width 93 height 13
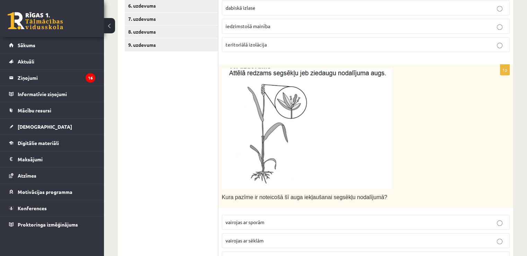
scroll to position [403, 0]
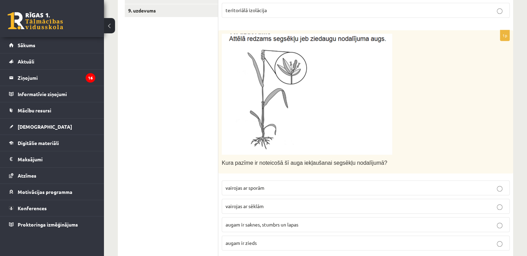
click at [287, 203] on p "vairojas ar sēklām" at bounding box center [365, 205] width 280 height 7
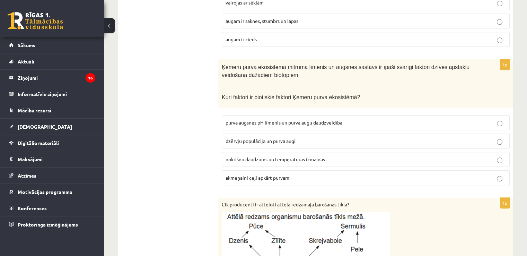
scroll to position [611, 0]
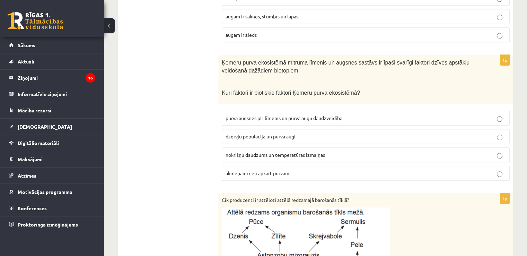
click at [293, 14] on span "augam ir saknes, stumbrs un lapas" at bounding box center [261, 16] width 73 height 6
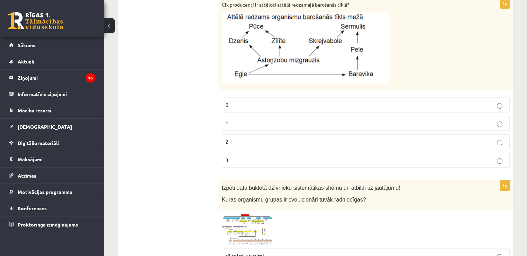
scroll to position [819, 0]
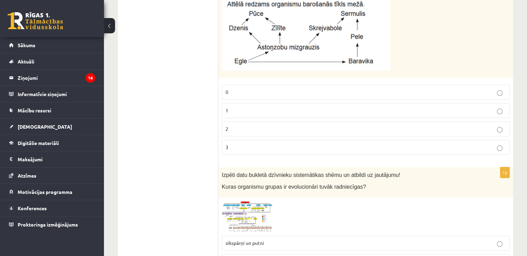
click at [295, 103] on label "1" at bounding box center [366, 110] width 288 height 15
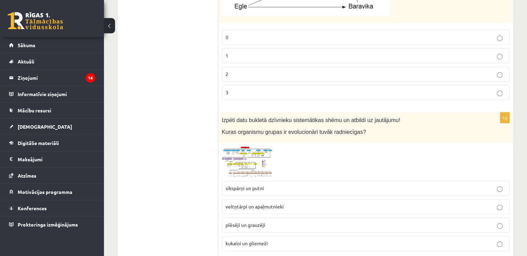
scroll to position [923, 0]
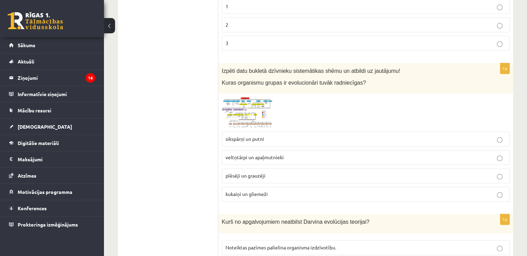
click at [244, 108] on span at bounding box center [247, 113] width 11 height 11
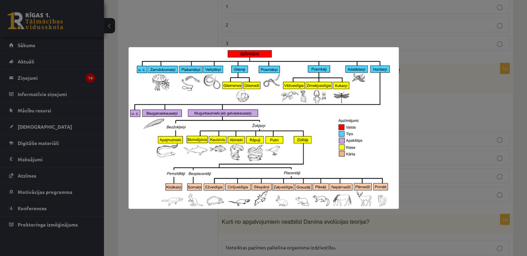
click at [281, 35] on div at bounding box center [263, 128] width 527 height 256
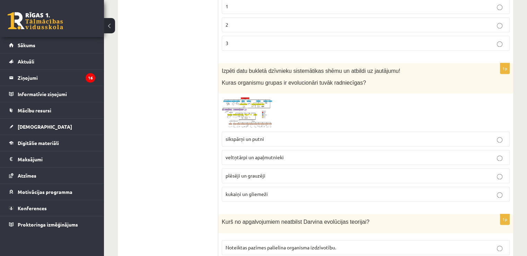
click at [252, 100] on img at bounding box center [248, 112] width 52 height 31
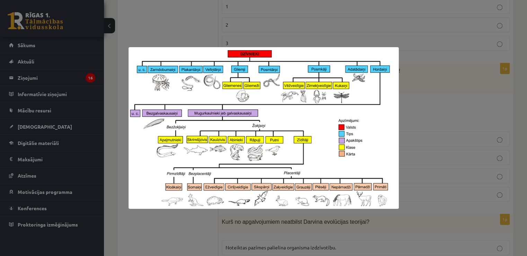
click at [293, 42] on div at bounding box center [263, 128] width 527 height 256
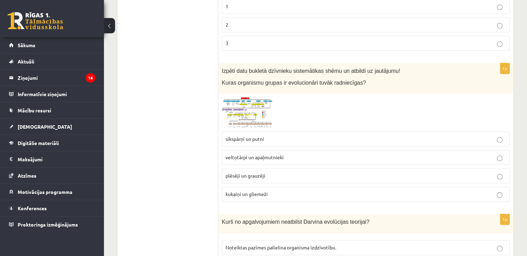
click at [244, 103] on img at bounding box center [248, 112] width 52 height 31
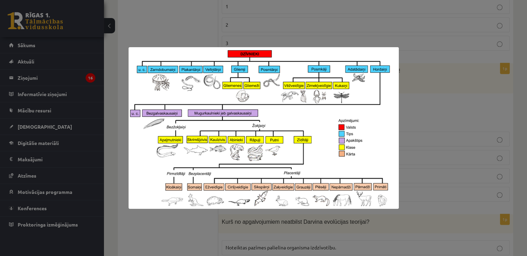
click at [331, 38] on div at bounding box center [263, 128] width 527 height 256
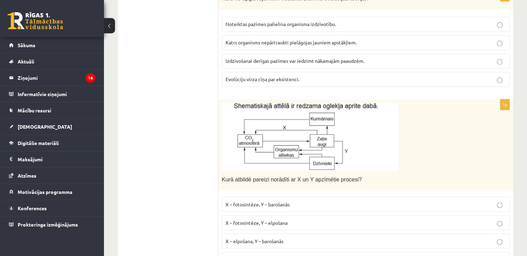
scroll to position [1178, 0]
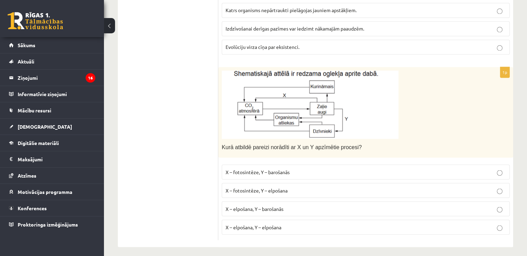
click at [275, 206] on p "X – elpošana, Y – barošanās" at bounding box center [365, 208] width 280 height 7
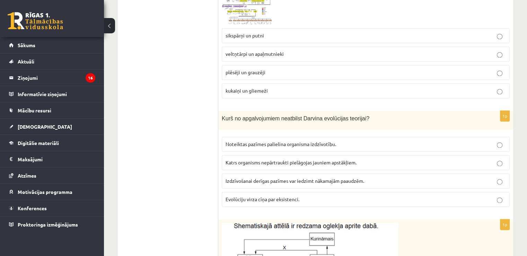
scroll to position [901, 0]
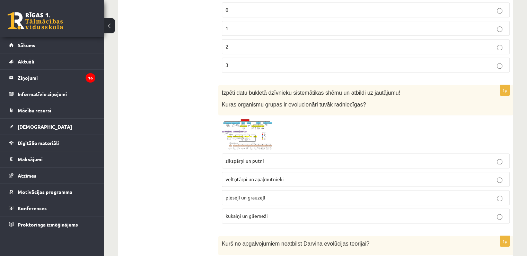
click at [256, 128] on img at bounding box center [248, 133] width 52 height 31
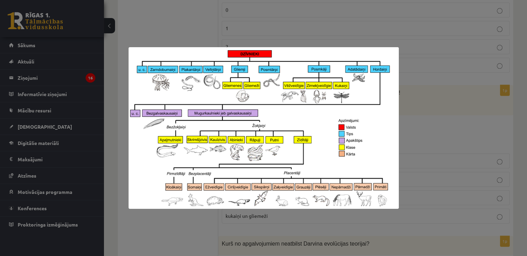
click at [183, 34] on div at bounding box center [263, 128] width 527 height 256
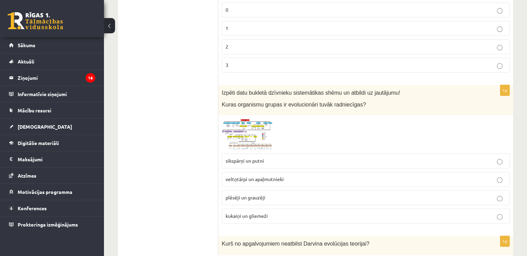
click at [252, 131] on span at bounding box center [247, 135] width 11 height 11
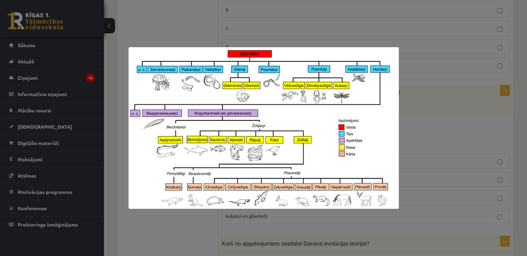
click at [300, 21] on div at bounding box center [263, 128] width 527 height 256
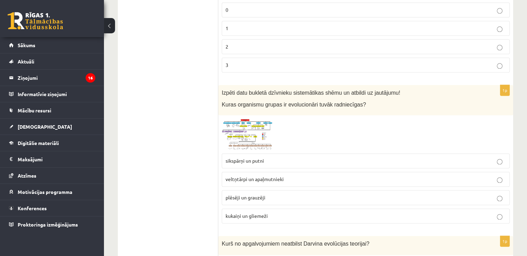
click at [253, 130] on img at bounding box center [248, 133] width 52 height 31
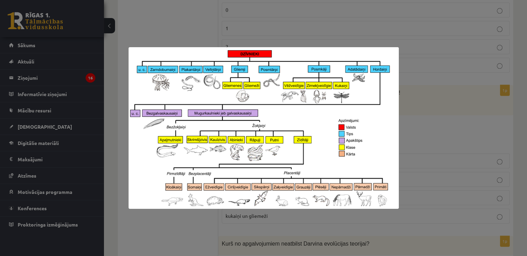
click at [288, 41] on div at bounding box center [263, 128] width 527 height 256
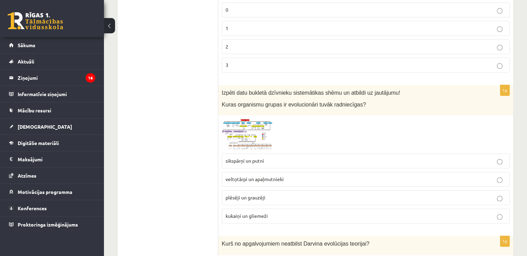
click at [253, 139] on img at bounding box center [248, 133] width 52 height 31
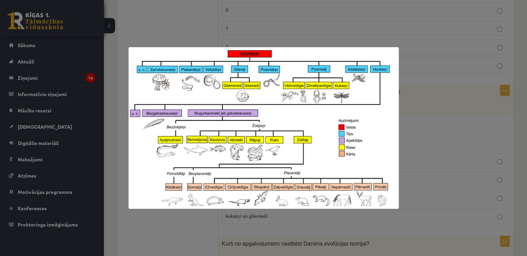
click at [187, 25] on div at bounding box center [263, 128] width 527 height 256
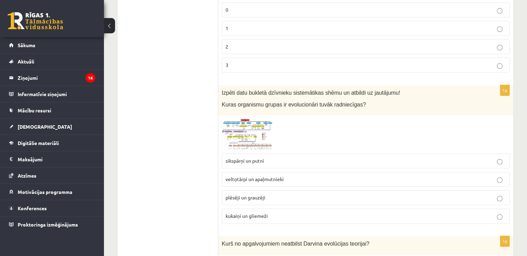
click at [241, 132] on img at bounding box center [248, 133] width 52 height 31
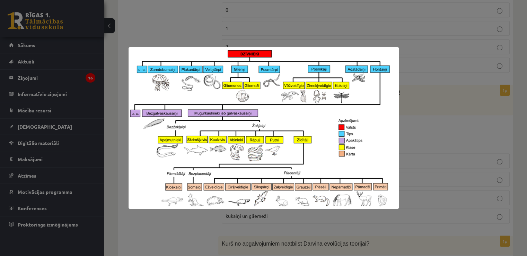
click at [201, 21] on div at bounding box center [263, 128] width 527 height 256
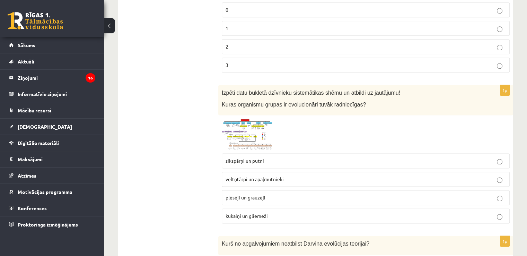
click at [251, 140] on img at bounding box center [248, 133] width 52 height 31
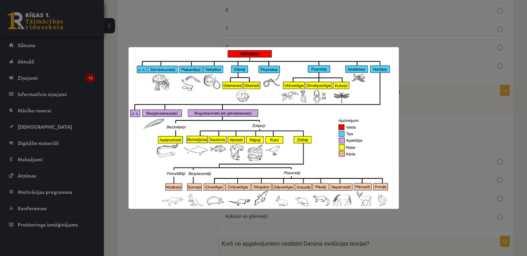
click at [164, 29] on div at bounding box center [263, 128] width 527 height 256
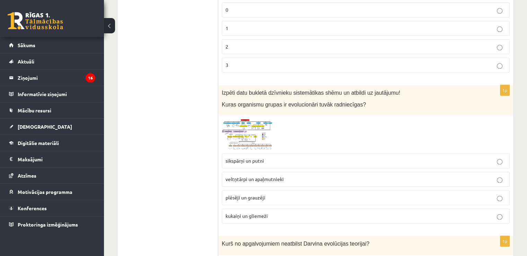
click at [242, 195] on span "plēsēji un grauzēji" at bounding box center [245, 197] width 40 height 6
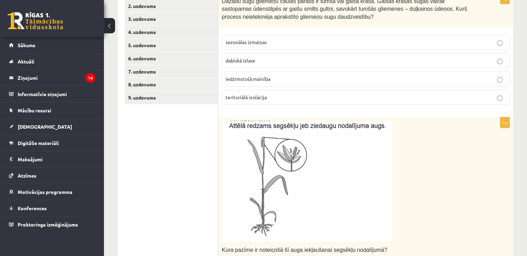
scroll to position [243, 0]
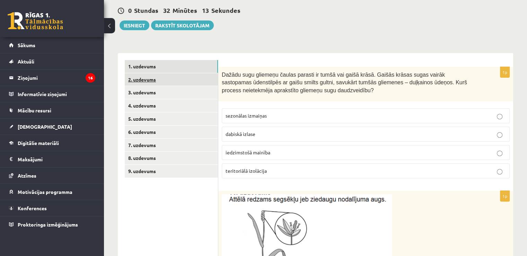
click at [201, 81] on link "2. uzdevums" at bounding box center [171, 79] width 93 height 13
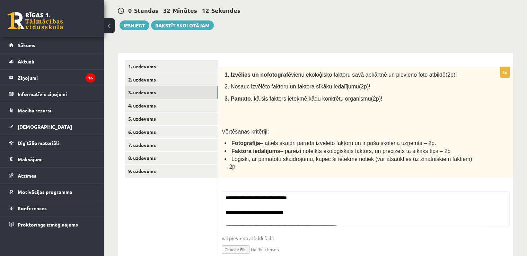
click at [183, 92] on link "3. uzdevums" at bounding box center [171, 92] width 93 height 13
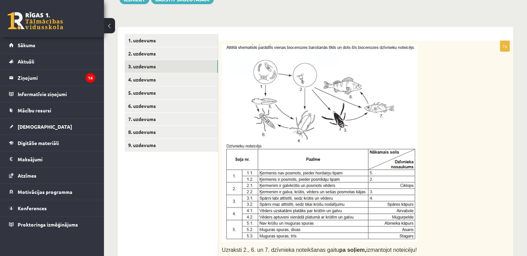
scroll to position [266, 0]
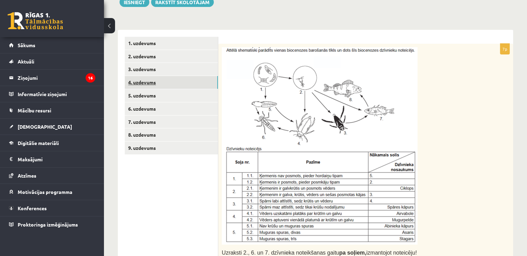
click at [161, 81] on link "4. uzdevums" at bounding box center [171, 82] width 93 height 13
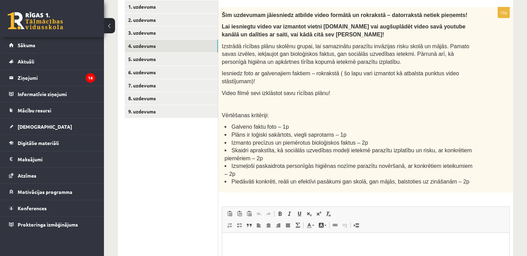
scroll to position [228, 0]
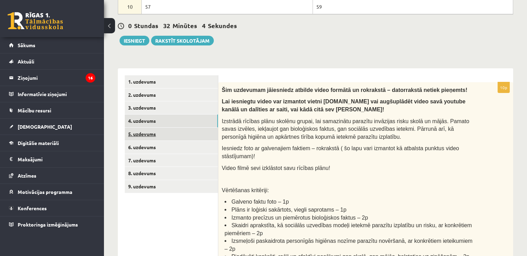
click at [161, 134] on link "5. uzdevums" at bounding box center [171, 133] width 93 height 13
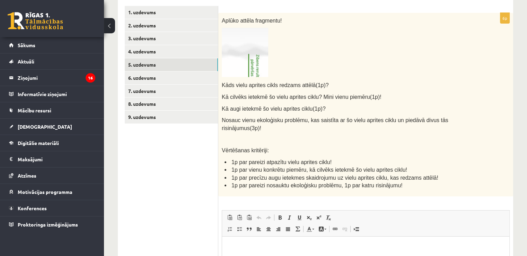
scroll to position [0, 0]
click at [152, 78] on link "6. uzdevums" at bounding box center [171, 77] width 93 height 13
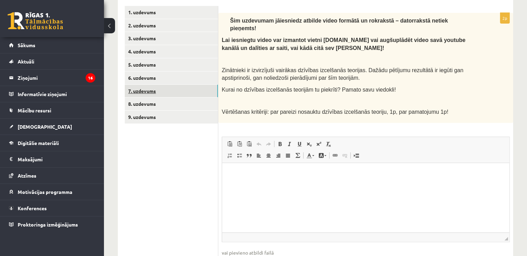
click at [152, 90] on link "7. uzdevums" at bounding box center [171, 90] width 93 height 13
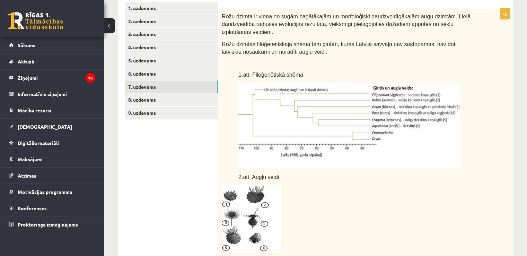
scroll to position [297, 0]
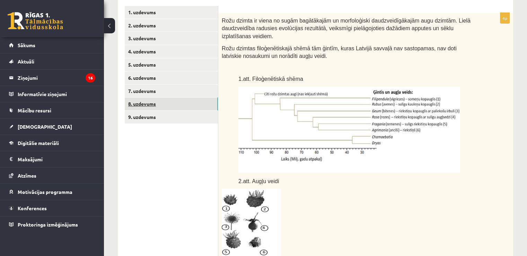
click at [181, 101] on link "8. uzdevums" at bounding box center [171, 103] width 93 height 13
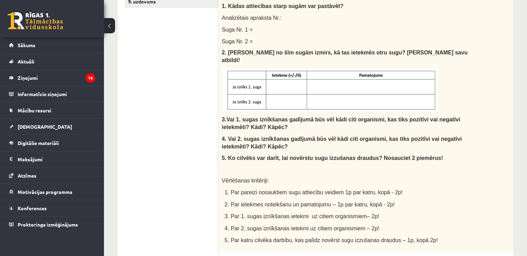
scroll to position [0, 0]
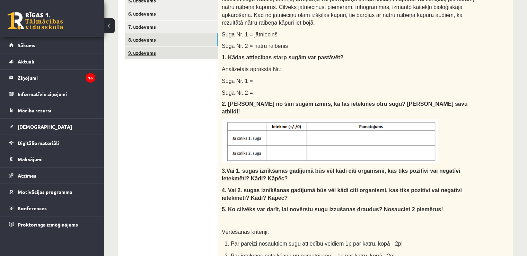
click at [202, 51] on link "9. uzdevums" at bounding box center [171, 52] width 93 height 13
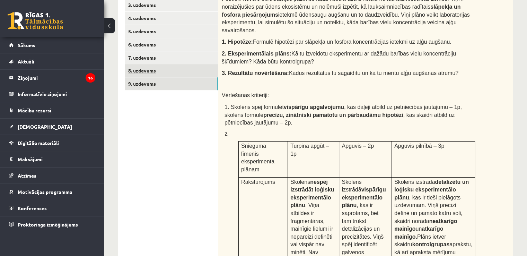
click at [199, 74] on link "8. uzdevums" at bounding box center [171, 70] width 93 height 13
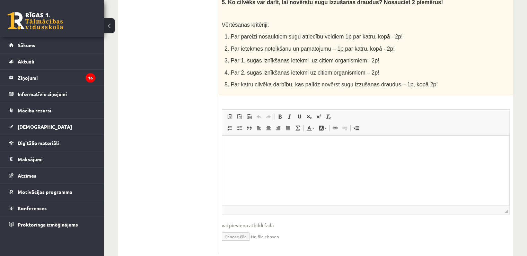
scroll to position [568, 0]
drag, startPoint x: 348, startPoint y: 165, endPoint x: 320, endPoint y: 170, distance: 27.9
click at [320, 156] on html at bounding box center [365, 145] width 287 height 21
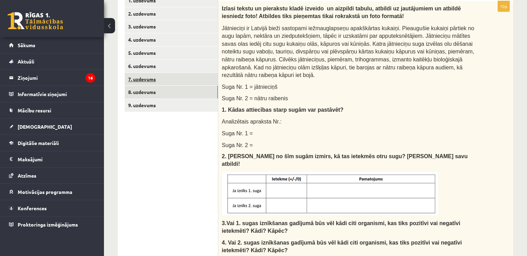
scroll to position [257, 0]
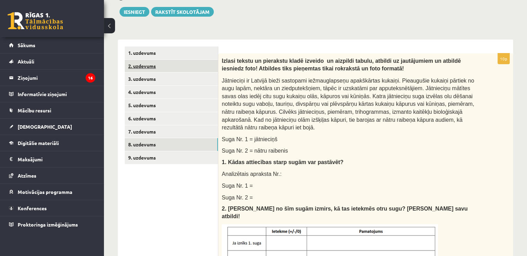
click at [157, 65] on link "2. uzdevums" at bounding box center [171, 66] width 93 height 13
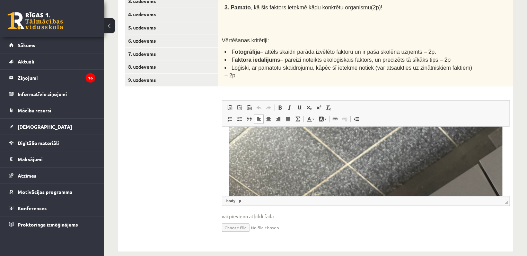
scroll to position [346, 0]
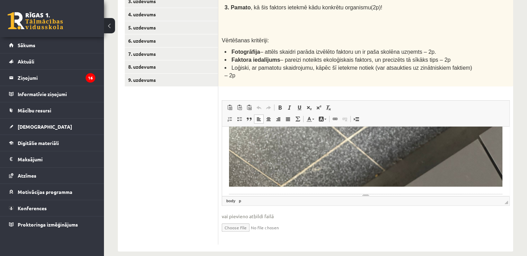
drag, startPoint x: 506, startPoint y: 139, endPoint x: 705, endPoint y: 313, distance: 263.8
click at [144, 65] on link "8. uzdevums" at bounding box center [171, 66] width 93 height 13
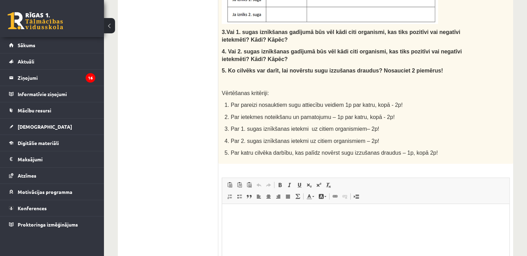
scroll to position [0, 0]
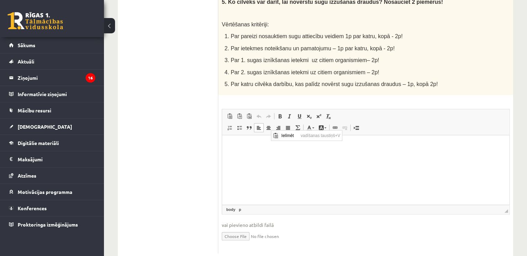
click at [243, 151] on html at bounding box center [365, 145] width 287 height 21
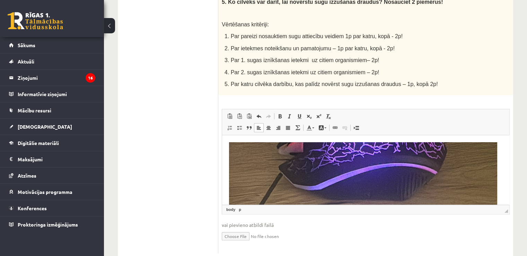
scroll to position [7, 0]
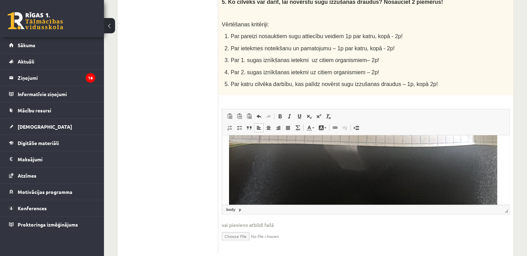
scroll to position [361, 0]
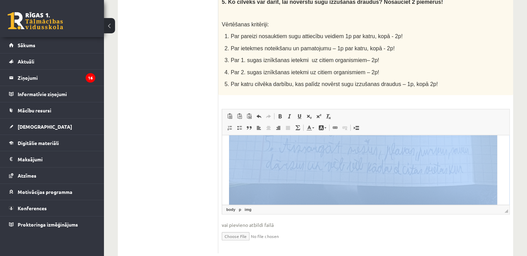
click at [225, 169] on html "**" at bounding box center [365, 24] width 287 height 500
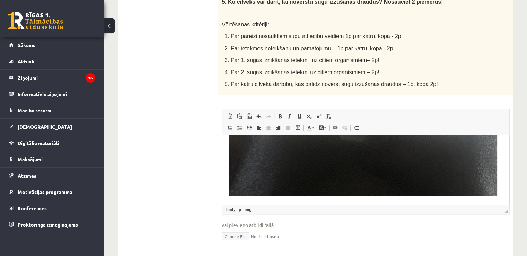
scroll to position [430, 0]
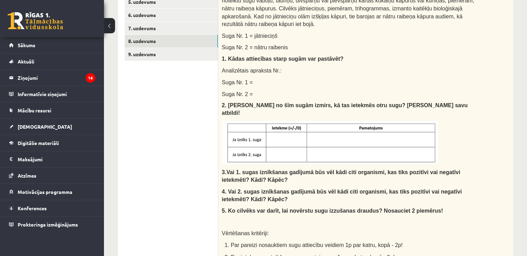
scroll to position [291, 0]
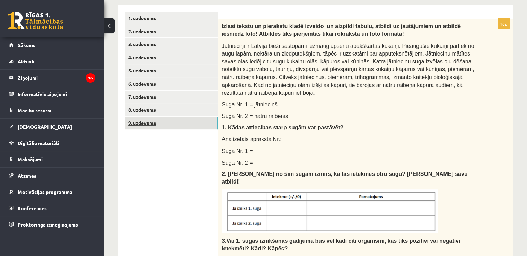
click at [153, 118] on link "9. uzdevums" at bounding box center [171, 122] width 93 height 13
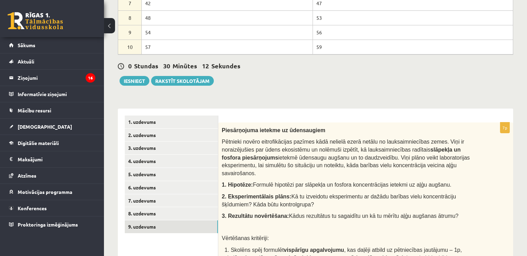
scroll to position [187, 0]
click at [138, 134] on link "2. uzdevums" at bounding box center [171, 135] width 93 height 13
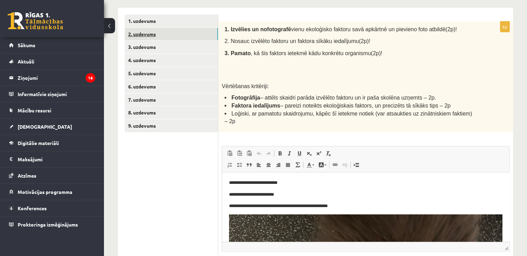
scroll to position [222, 0]
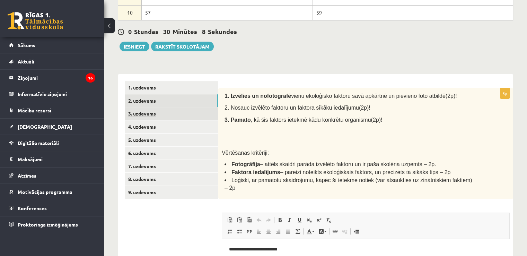
click at [182, 114] on link "3. uzdevums" at bounding box center [171, 113] width 93 height 13
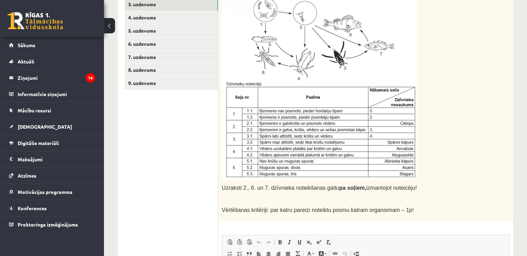
scroll to position [430, 0]
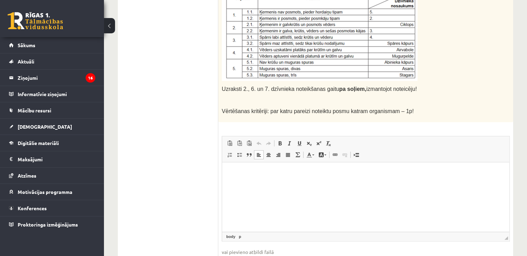
click at [239, 175] on p "Bagātinātā teksta redaktors, wiswyg-editor-user-answer-47433968316440" at bounding box center [365, 172] width 273 height 7
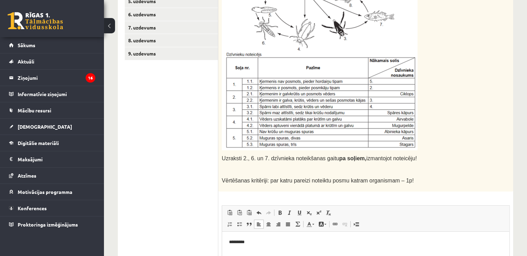
scroll to position [395, 0]
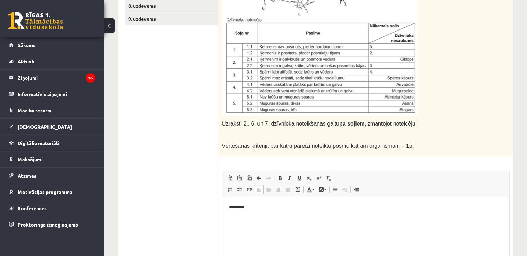
click at [242, 208] on p "*********" at bounding box center [366, 206] width 274 height 7
click at [247, 209] on p "*********" at bounding box center [366, 206] width 274 height 7
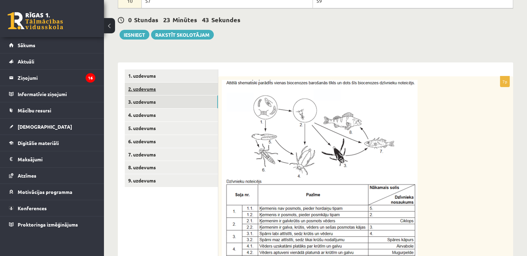
scroll to position [233, 0]
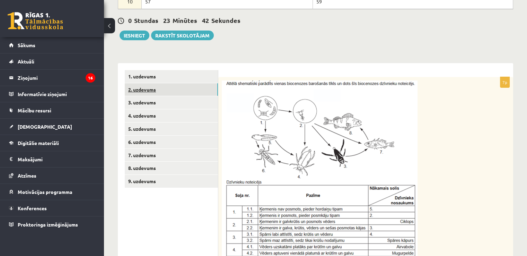
click at [170, 89] on link "2. uzdevums" at bounding box center [171, 89] width 93 height 13
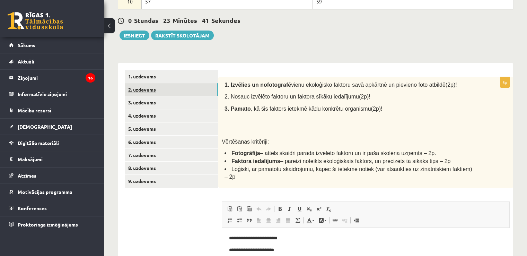
scroll to position [0, 0]
click at [161, 74] on link "1. uzdevums" at bounding box center [171, 76] width 93 height 13
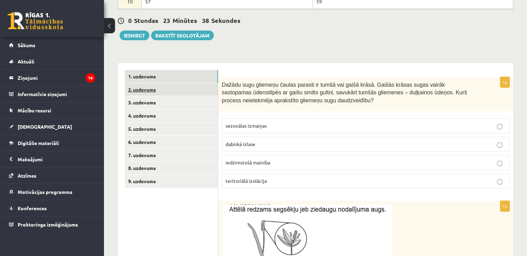
click at [158, 89] on link "2. uzdevums" at bounding box center [171, 89] width 93 height 13
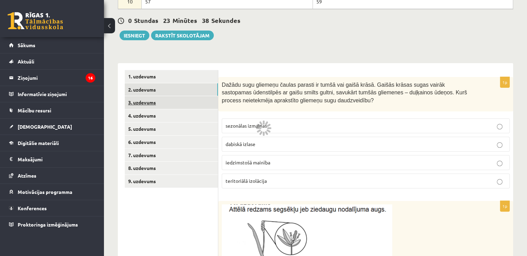
click at [151, 97] on link "3. uzdevums" at bounding box center [171, 102] width 93 height 13
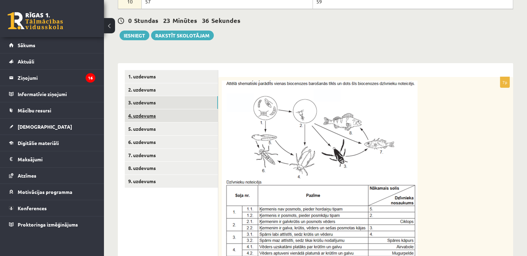
click at [153, 112] on link "4. uzdevums" at bounding box center [171, 115] width 93 height 13
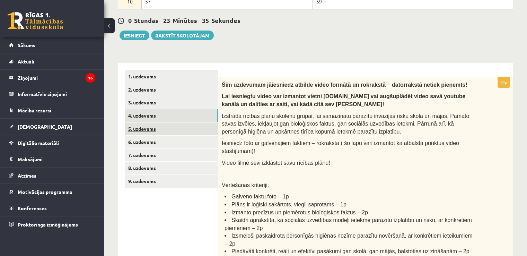
click at [159, 125] on link "5. uzdevums" at bounding box center [171, 128] width 93 height 13
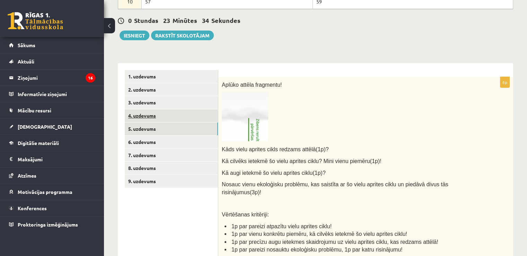
click at [160, 118] on link "4. uzdevums" at bounding box center [171, 115] width 93 height 13
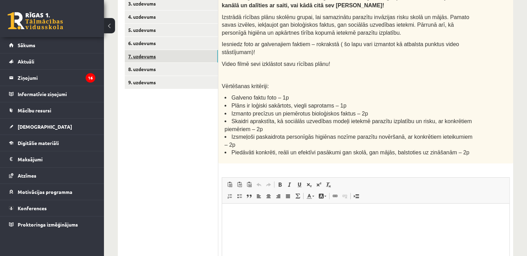
click at [157, 61] on link "7. uzdevums" at bounding box center [171, 56] width 93 height 13
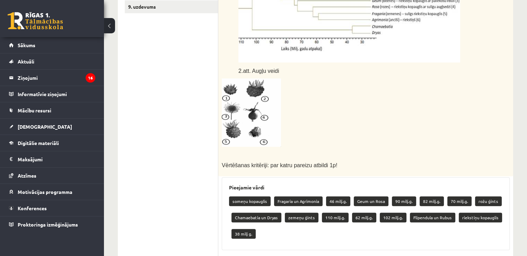
scroll to position [332, 0]
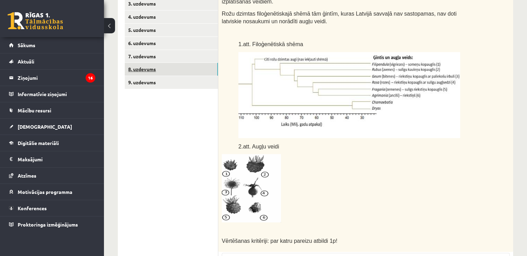
click at [148, 68] on link "8. uzdevums" at bounding box center [171, 69] width 93 height 13
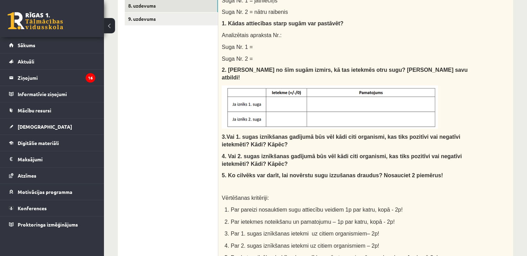
scroll to position [291, 0]
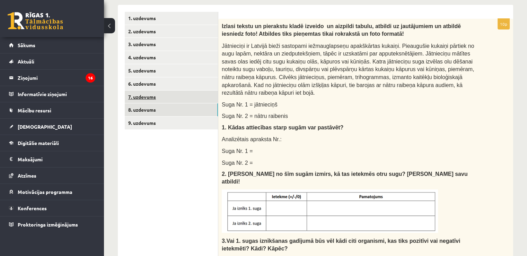
click at [154, 91] on link "7. uzdevums" at bounding box center [171, 96] width 93 height 13
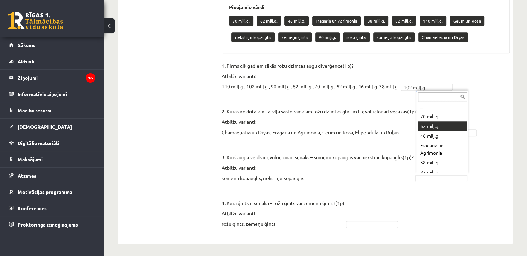
scroll to position [0, 0]
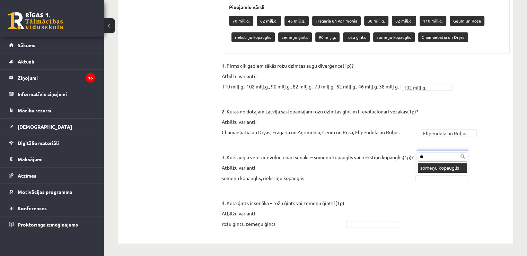
type input "**"
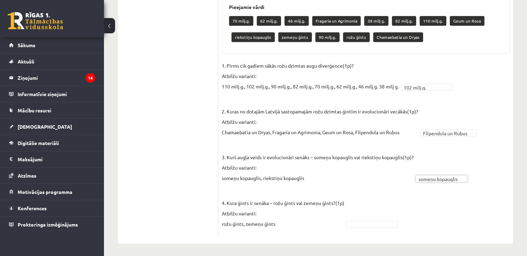
click at [378, 216] on fieldset "**********" at bounding box center [366, 146] width 288 height 172
type input "**"
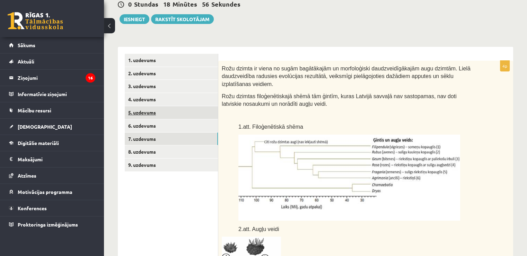
scroll to position [206, 0]
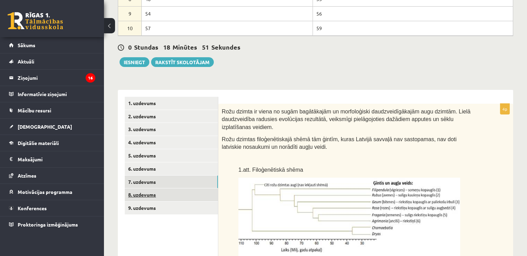
click at [151, 191] on link "8. uzdevums" at bounding box center [171, 194] width 93 height 13
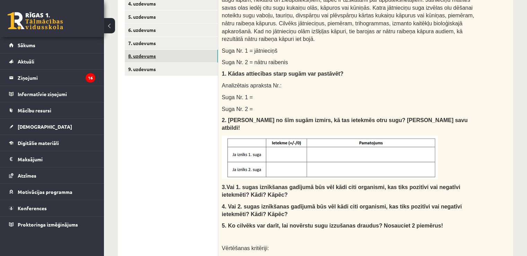
scroll to position [0, 0]
click at [162, 70] on link "9. uzdevums" at bounding box center [171, 69] width 93 height 13
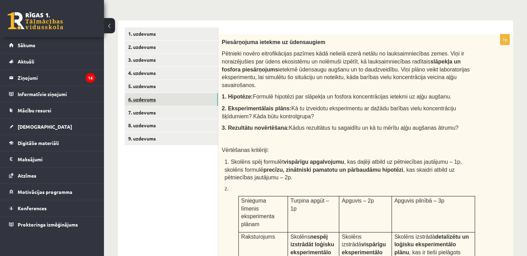
click at [159, 98] on link "6. uzdevums" at bounding box center [171, 99] width 93 height 13
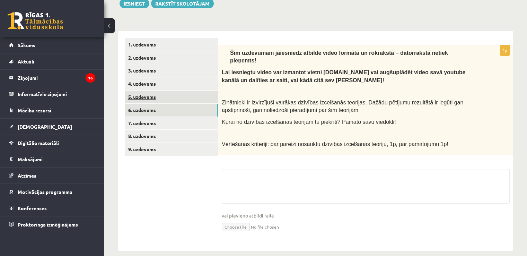
scroll to position [276, 0]
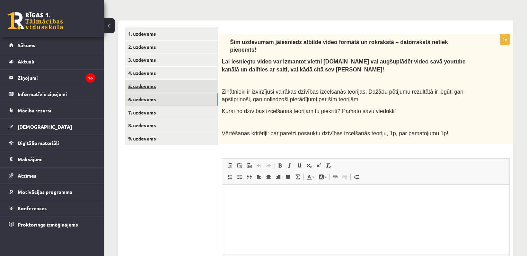
click at [175, 96] on link "6. uzdevums" at bounding box center [171, 99] width 93 height 13
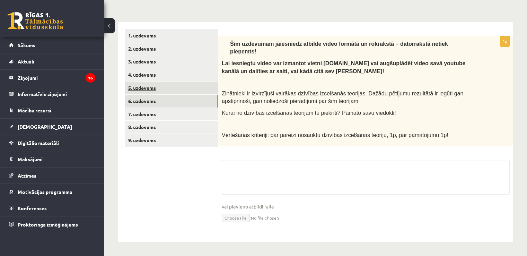
scroll to position [265, 0]
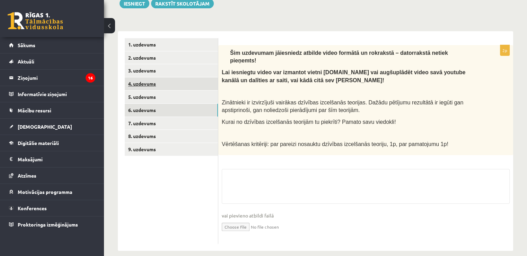
click at [157, 81] on link "4. uzdevums" at bounding box center [171, 83] width 93 height 13
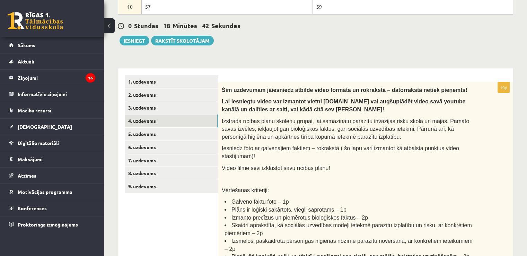
scroll to position [0, 0]
click at [149, 128] on link "5. uzdevums" at bounding box center [171, 133] width 93 height 13
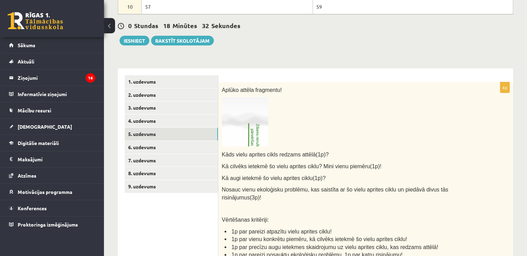
click at [238, 132] on img at bounding box center [245, 121] width 46 height 49
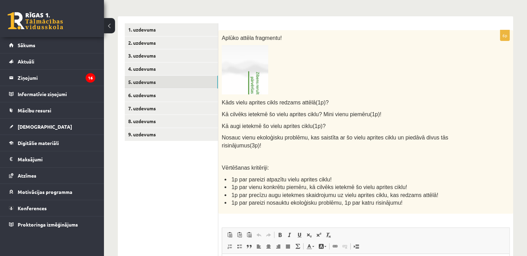
scroll to position [332, 0]
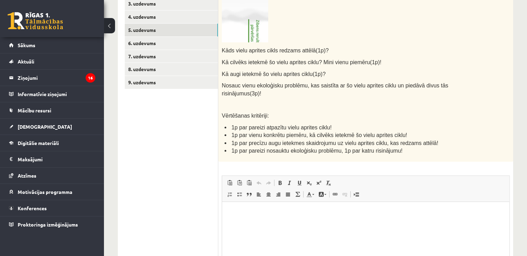
click at [256, 34] on img at bounding box center [245, 17] width 46 height 49
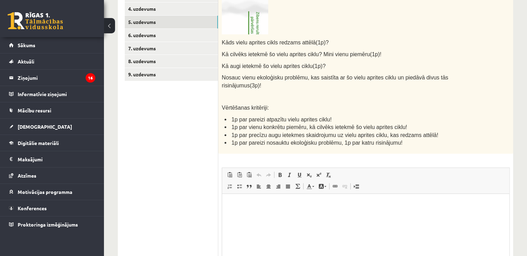
scroll to position [366, 0]
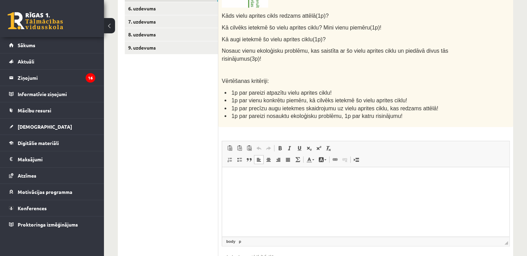
click at [334, 174] on p "Bagātinātā teksta redaktors, wiswyg-editor-user-answer-47433778693540" at bounding box center [365, 176] width 273 height 7
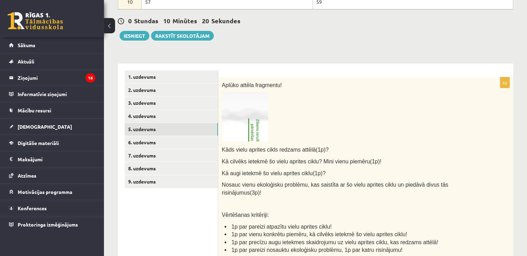
scroll to position [199, 0]
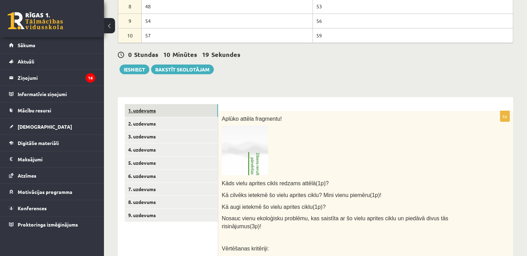
click at [182, 106] on link "1. uzdevums" at bounding box center [171, 110] width 93 height 13
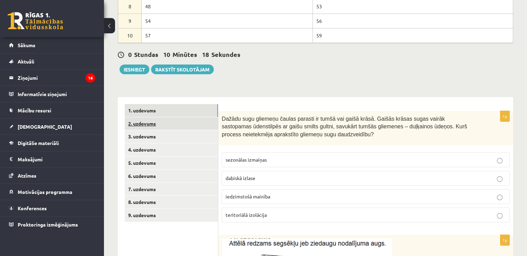
click at [177, 120] on link "2. uzdevums" at bounding box center [171, 123] width 93 height 13
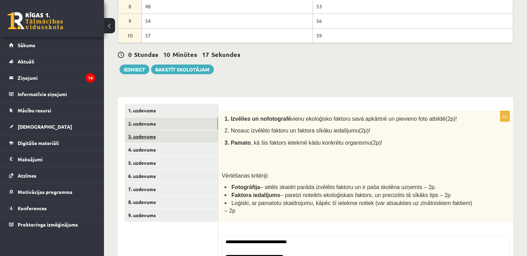
click at [172, 135] on link "3. uzdevums" at bounding box center [171, 136] width 93 height 13
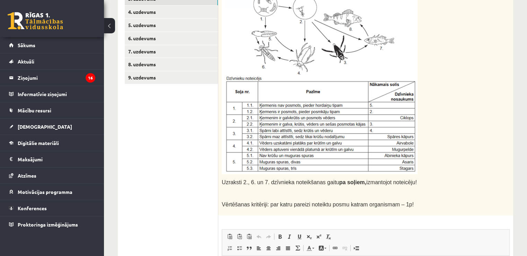
scroll to position [0, 0]
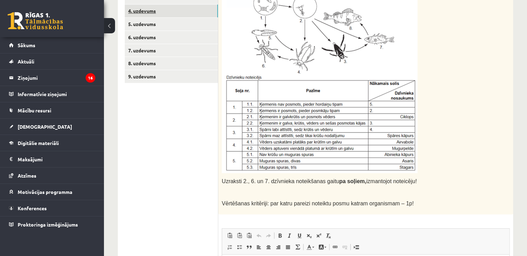
click at [169, 5] on link "4. uzdevums" at bounding box center [171, 11] width 93 height 13
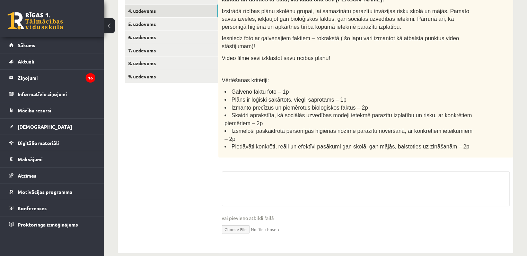
scroll to position [332, 0]
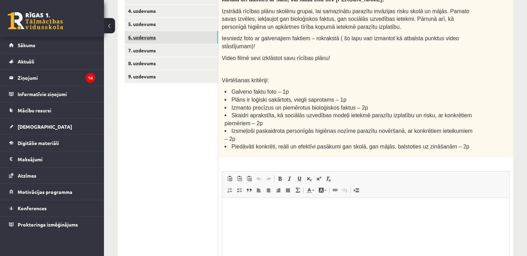
click at [178, 31] on link "6. uzdevums" at bounding box center [171, 37] width 93 height 13
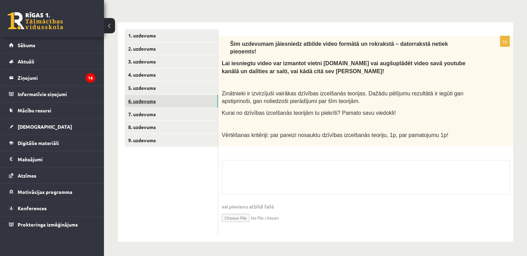
scroll to position [265, 0]
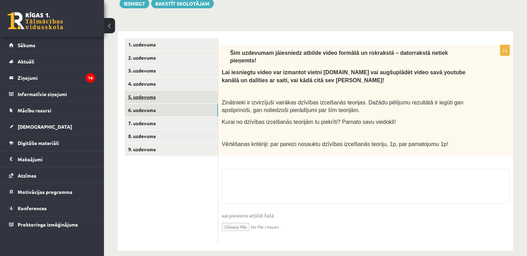
click at [147, 95] on link "5. uzdevums" at bounding box center [171, 96] width 93 height 13
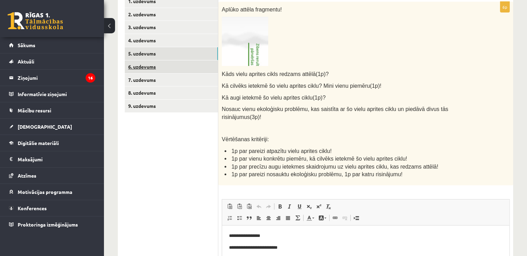
scroll to position [303, 0]
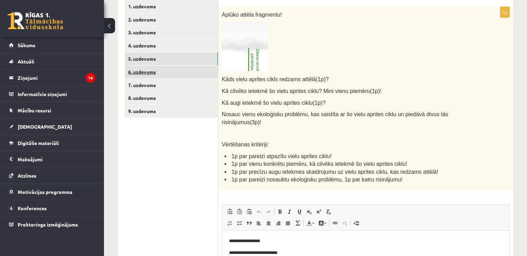
click at [151, 68] on link "6. uzdevums" at bounding box center [171, 71] width 93 height 13
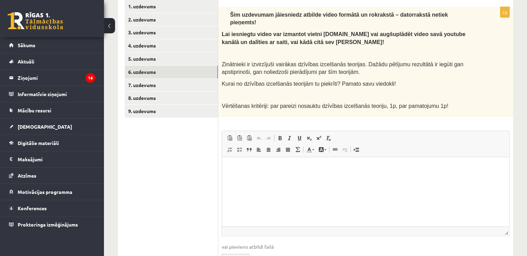
scroll to position [0, 0]
click at [190, 79] on link "7. uzdevums" at bounding box center [171, 85] width 93 height 13
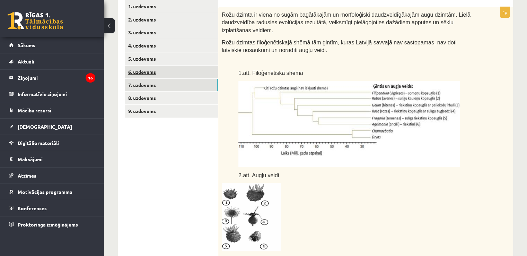
click at [179, 67] on link "6. uzdevums" at bounding box center [171, 71] width 93 height 13
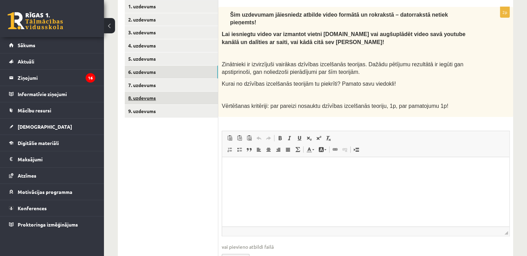
click at [162, 99] on link "8. uzdevums" at bounding box center [171, 97] width 93 height 13
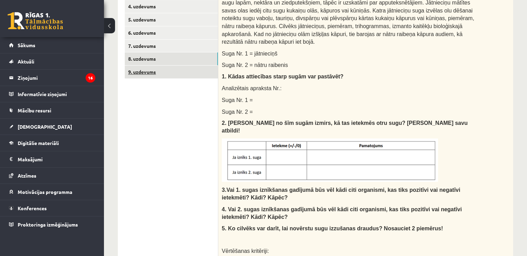
scroll to position [338, 0]
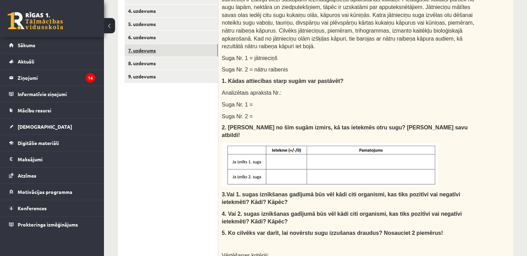
click at [162, 49] on link "7. uzdevums" at bounding box center [171, 50] width 93 height 13
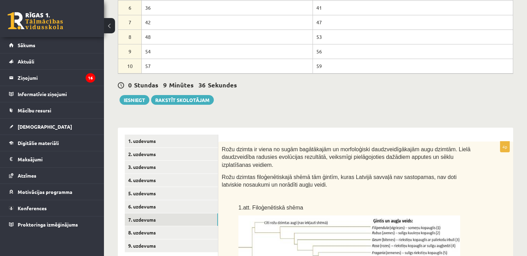
scroll to position [130, 0]
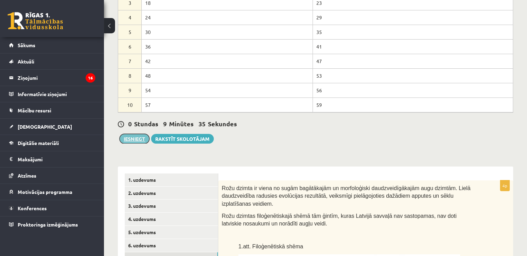
click at [128, 135] on button "Iesniegt" at bounding box center [134, 139] width 30 height 10
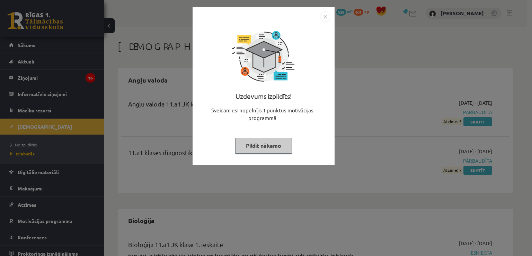
click at [325, 13] on img "Close" at bounding box center [325, 16] width 10 height 10
